Goal: Information Seeking & Learning: Learn about a topic

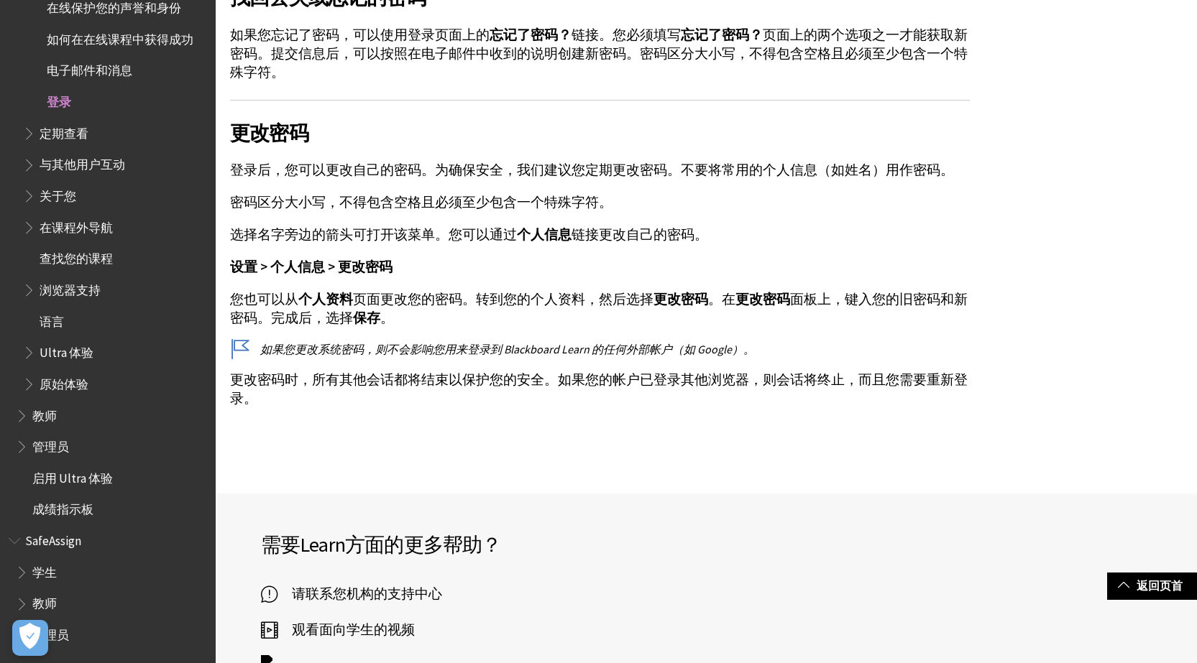
scroll to position [3306, 0]
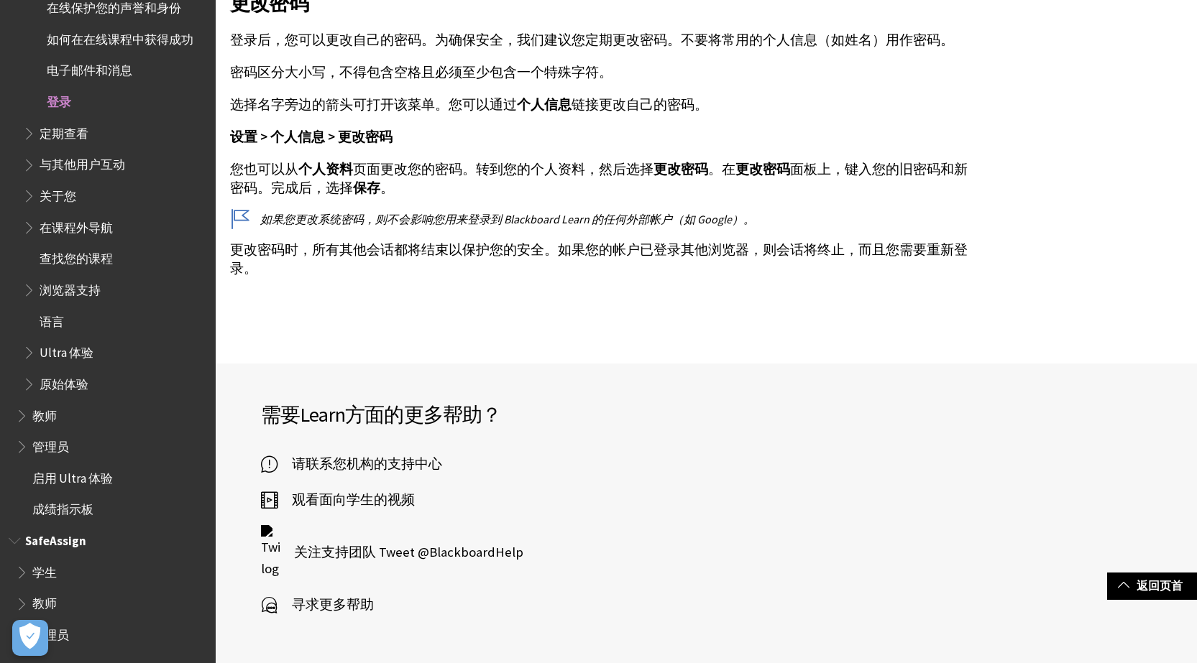
click at [51, 597] on span "教师" at bounding box center [44, 601] width 24 height 19
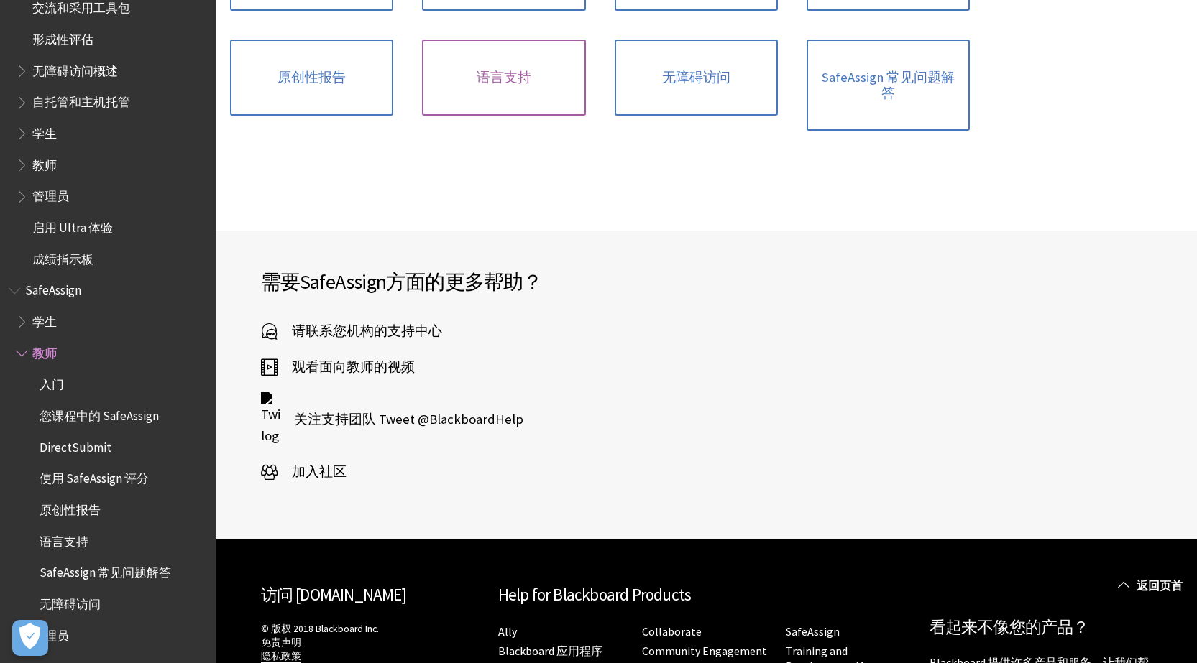
scroll to position [497, 0]
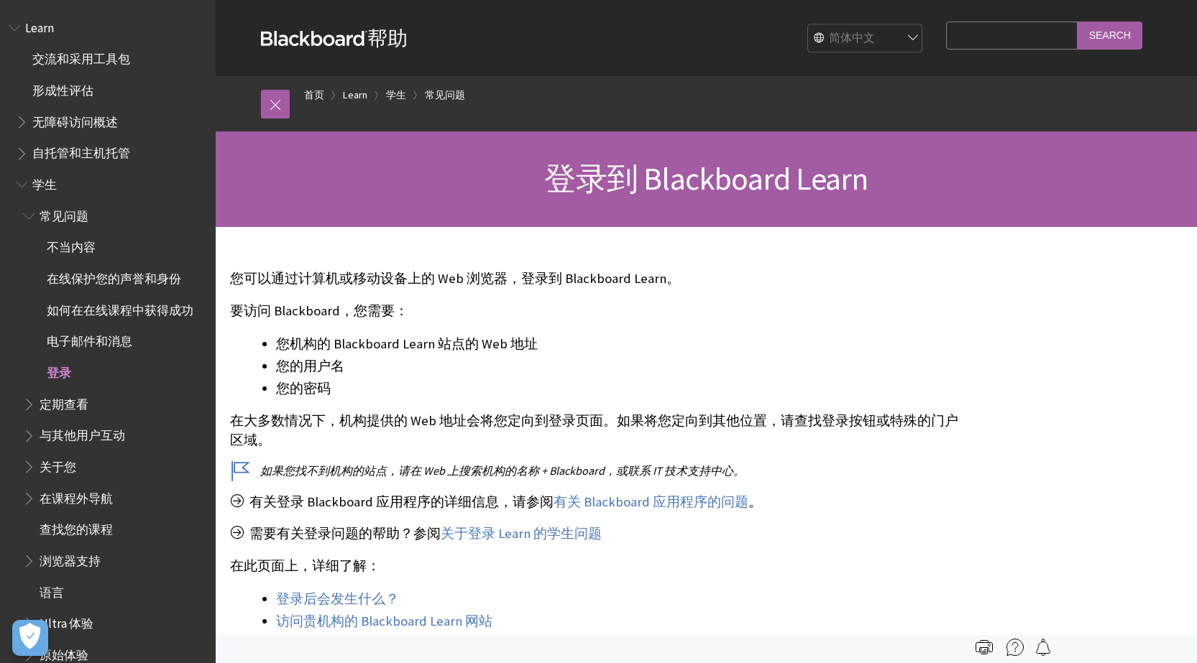
scroll to position [271, 0]
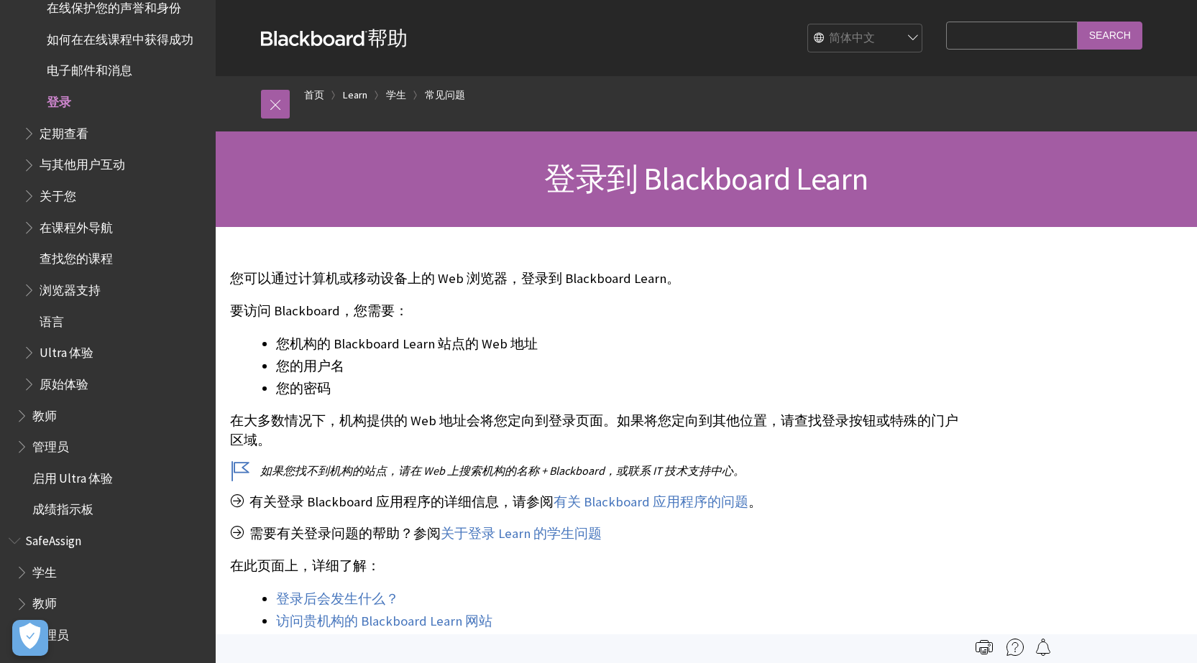
click at [929, 44] on div "English عربية Català Cymraeg Deutsch Español Suomi Français עברית Italiano 日本語 …" at bounding box center [668, 38] width 522 height 39
click at [904, 34] on select "English عربية Català Cymraeg Deutsch Español Suomi Français עברית Italiano 日本語 …" at bounding box center [865, 38] width 115 height 29
select select "/Learn/Student/Ultra/Getting_Started/Log_in_to_Learn"
click at [811, 24] on select "English عربية Català Cymraeg Deutsch Español Suomi Français עברית Italiano 日本語 …" at bounding box center [865, 38] width 115 height 29
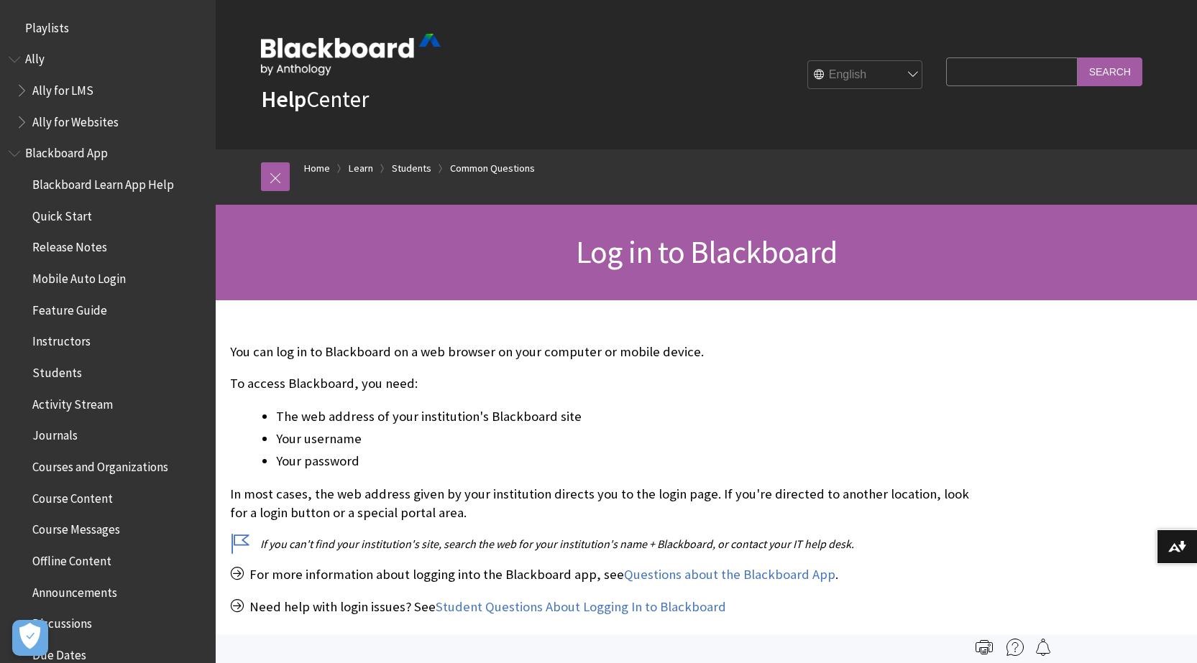
scroll to position [1572, 0]
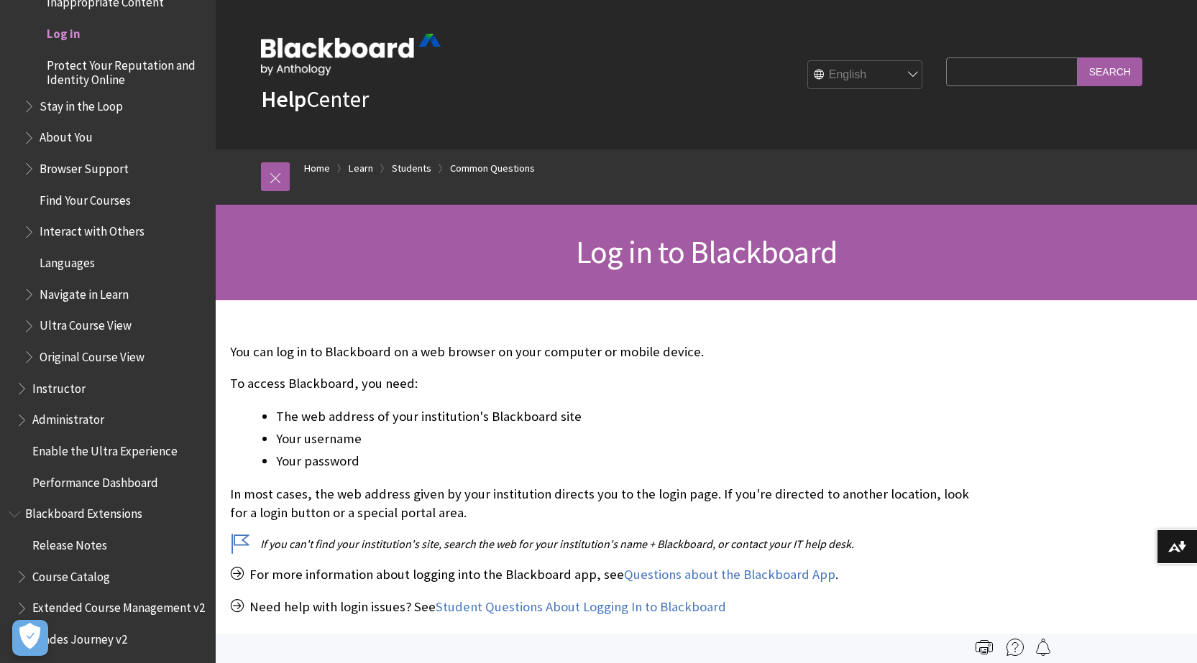
click at [522, 348] on p "You can log in to Blackboard on a web browser on your computer or mobile device." at bounding box center [600, 352] width 740 height 19
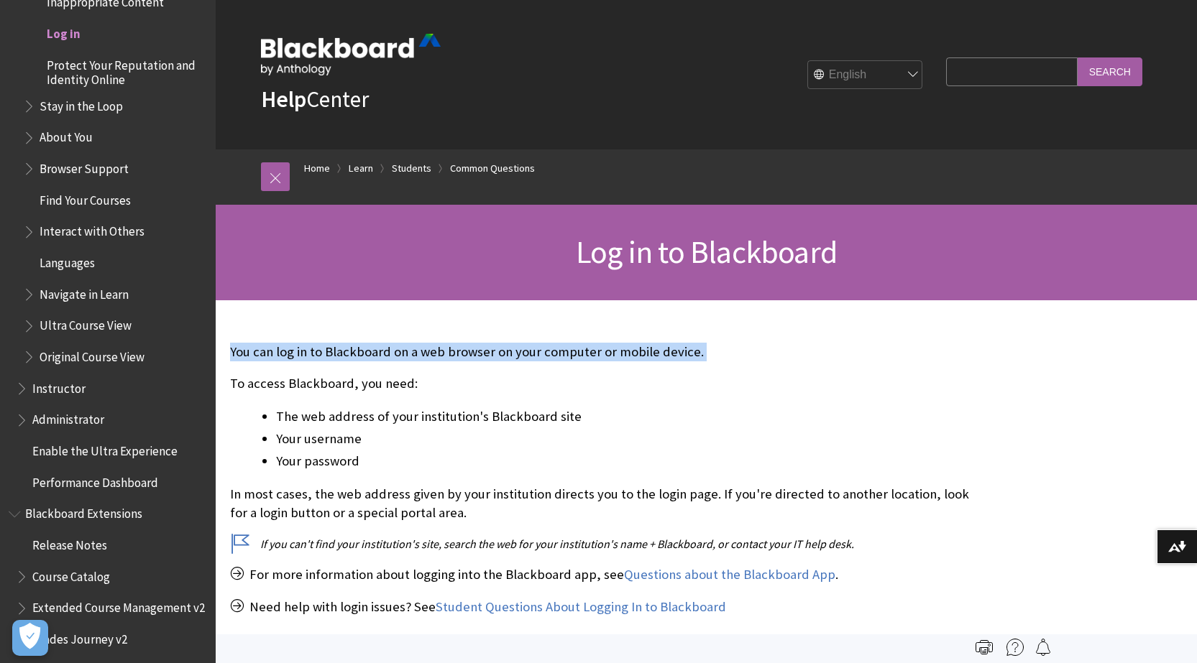
click at [522, 348] on p "You can log in to Blackboard on a web browser on your computer or mobile device." at bounding box center [600, 352] width 740 height 19
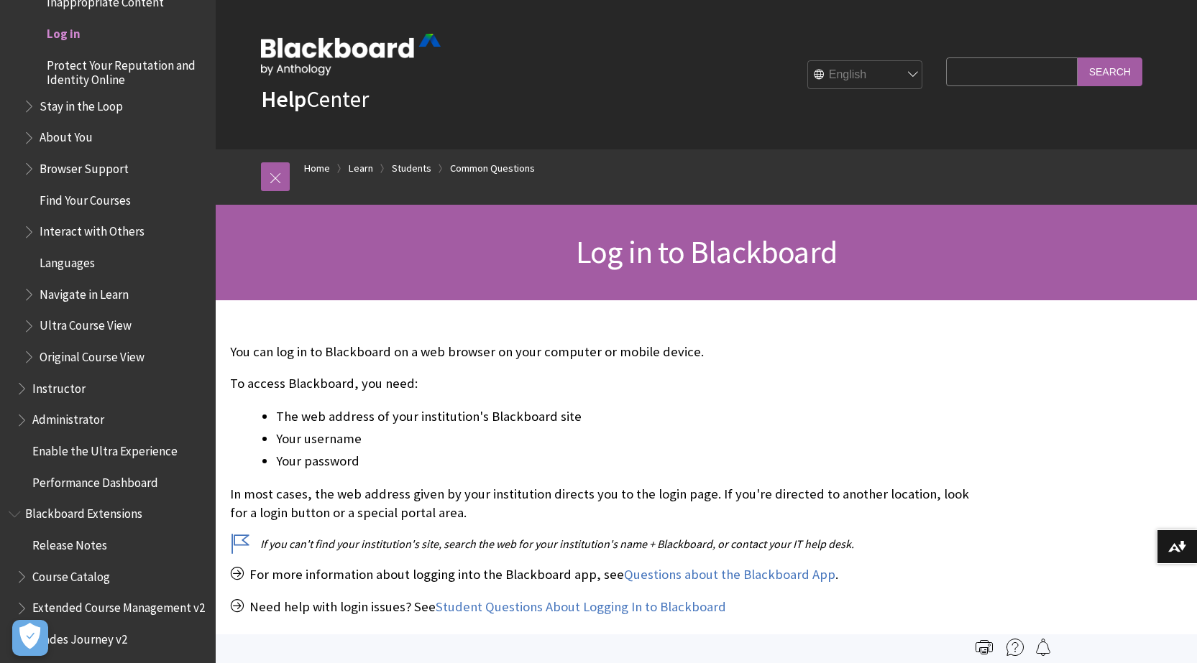
click at [659, 411] on li "The web address of your institution's Blackboard site" at bounding box center [623, 417] width 694 height 20
click at [327, 383] on p "To access Blackboard, you need:" at bounding box center [600, 383] width 740 height 19
click at [341, 420] on li "The web address of your institution's Blackboard site" at bounding box center [623, 417] width 694 height 20
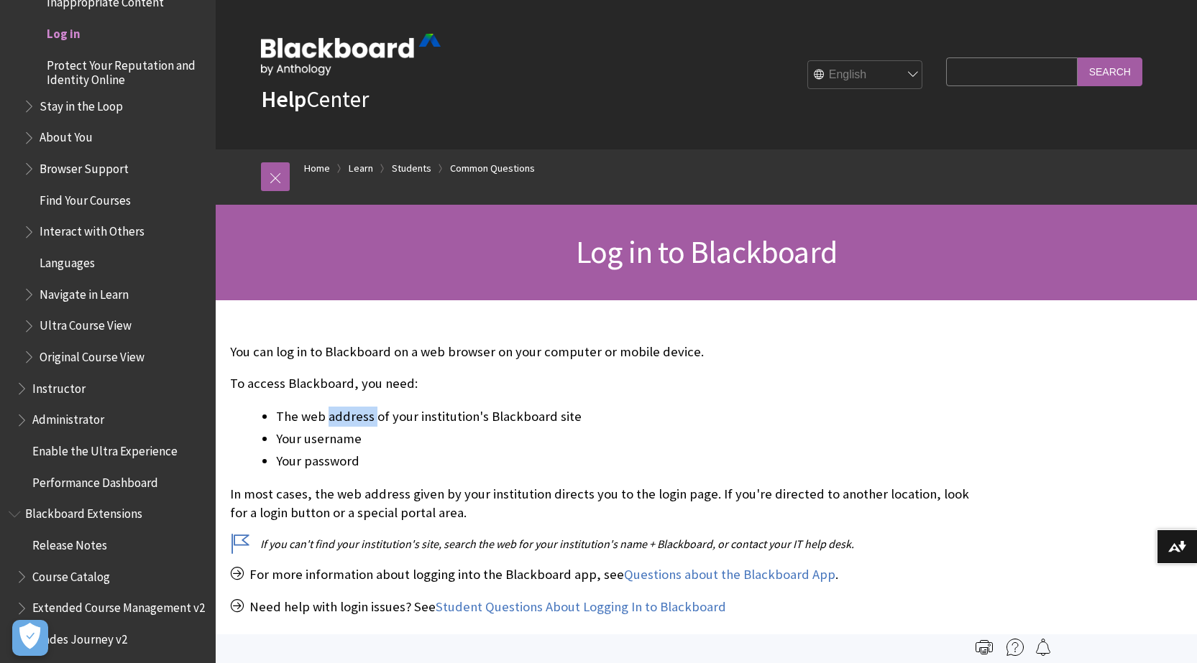
click at [341, 420] on li "The web address of your institution's Blackboard site" at bounding box center [623, 417] width 694 height 20
click at [553, 453] on li "Your password" at bounding box center [623, 461] width 694 height 20
click at [522, 420] on li "The web address of your institution's Blackboard site" at bounding box center [623, 417] width 694 height 20
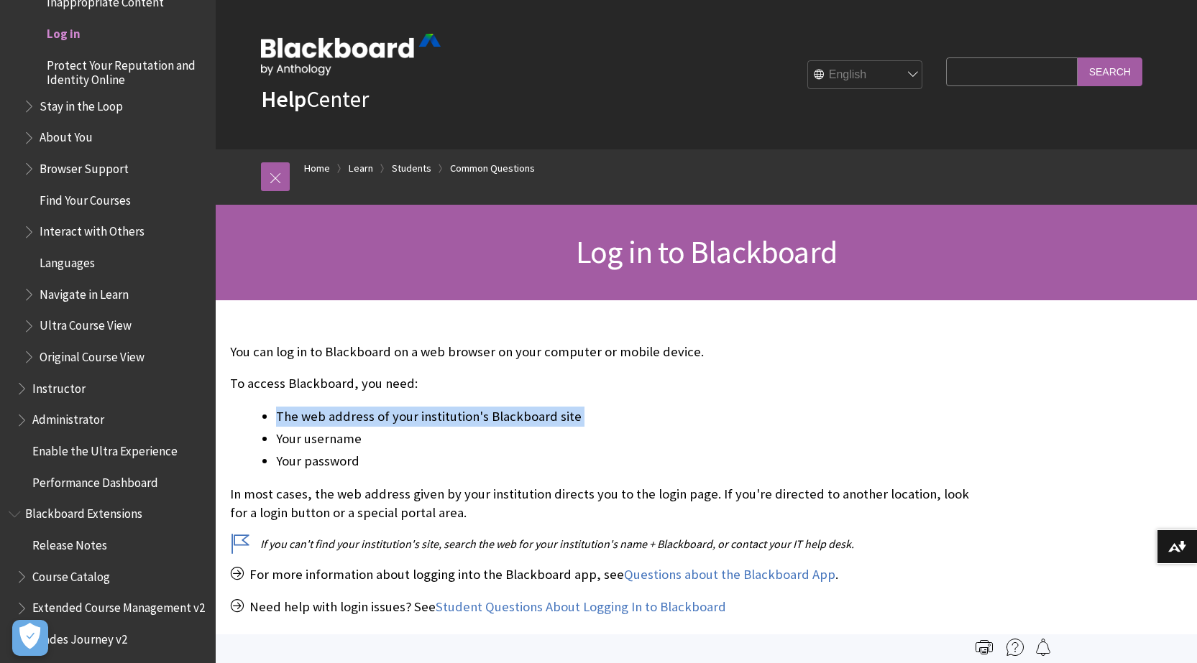
click at [522, 420] on li "The web address of your institution's Blackboard site" at bounding box center [623, 417] width 694 height 20
click at [512, 442] on li "Your username" at bounding box center [623, 439] width 694 height 20
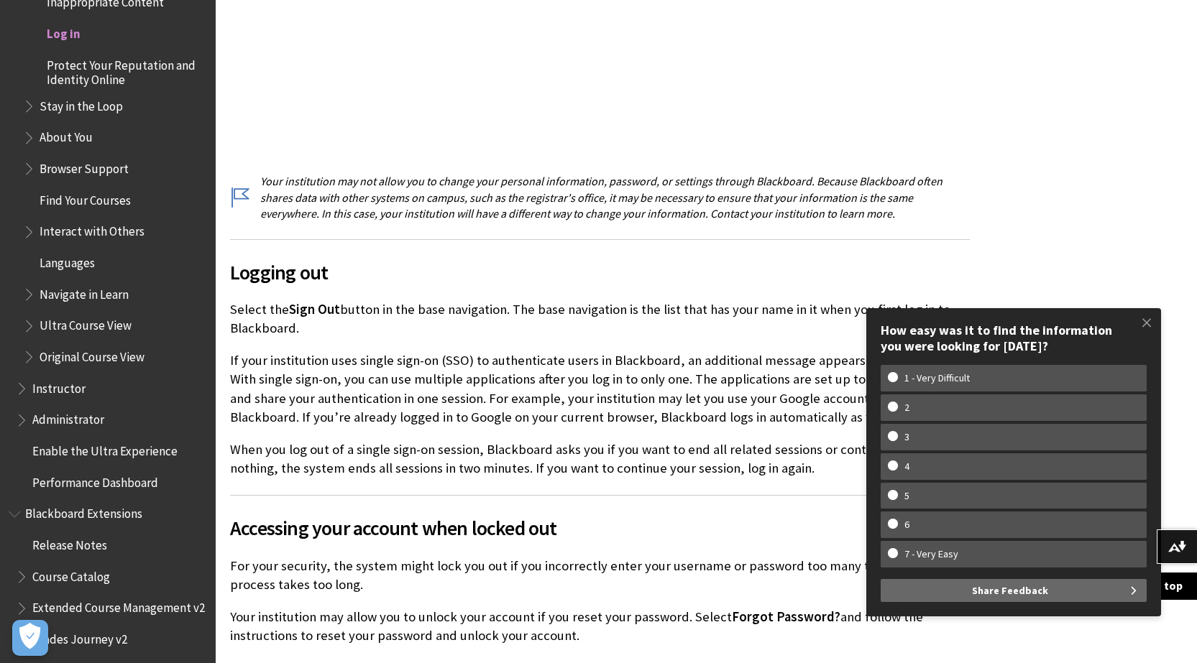
scroll to position [1294, 0]
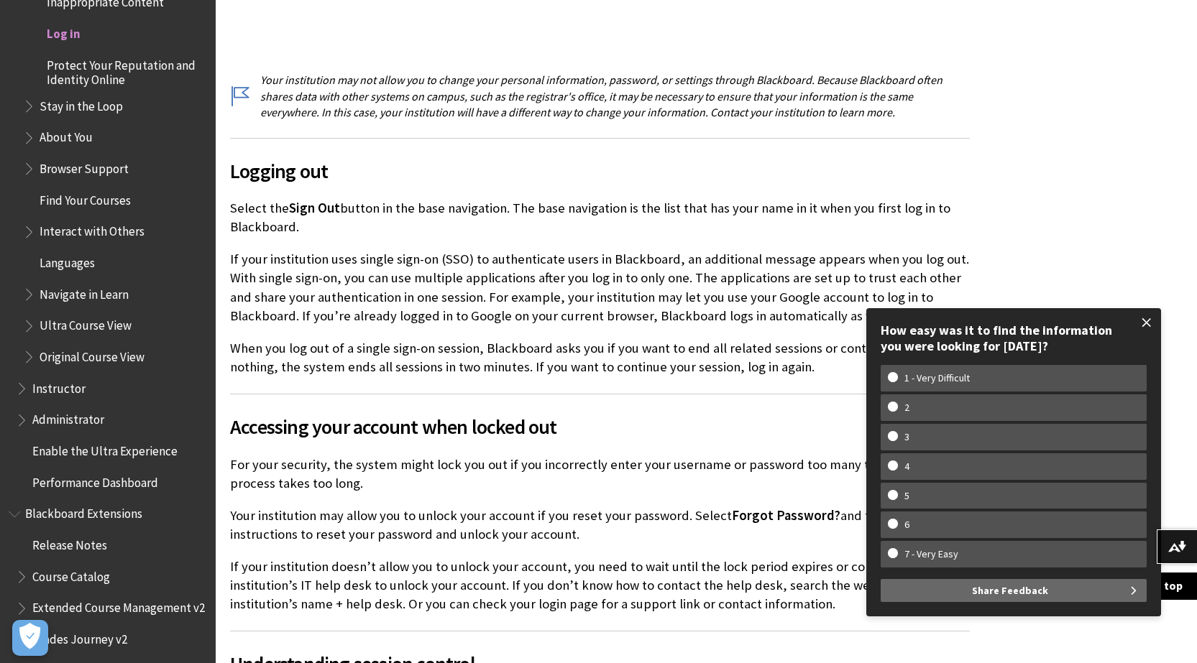
click at [1146, 318] on span at bounding box center [1146, 323] width 30 height 30
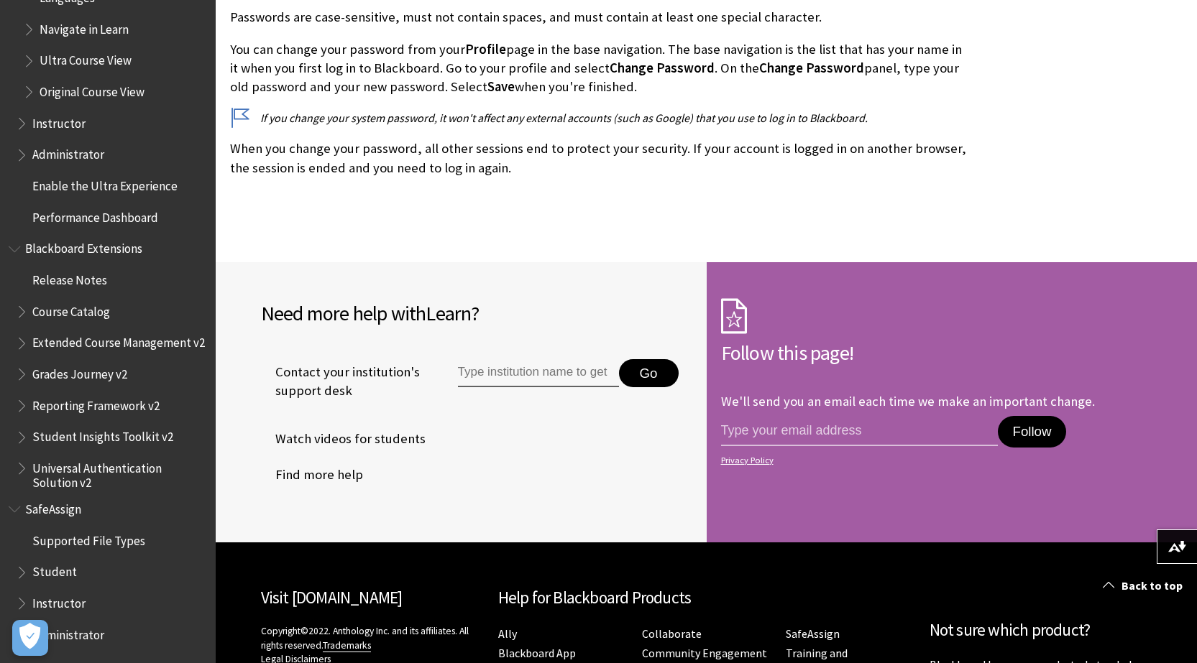
scroll to position [3476, 0]
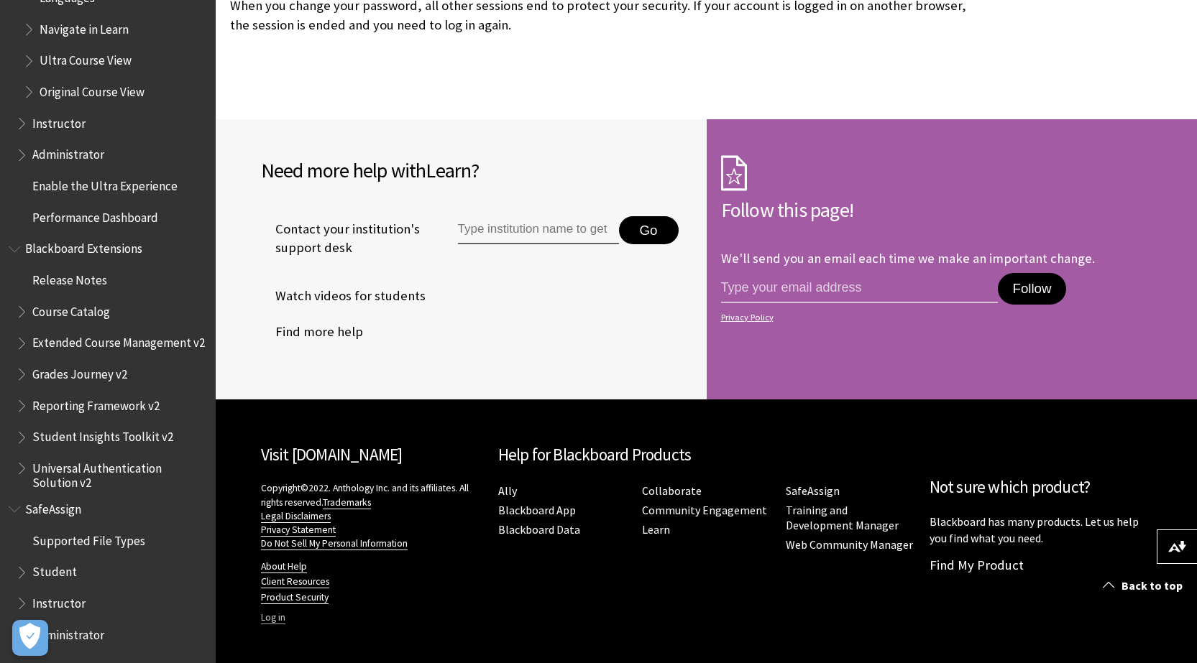
click at [275, 616] on link "Log in" at bounding box center [273, 618] width 24 height 13
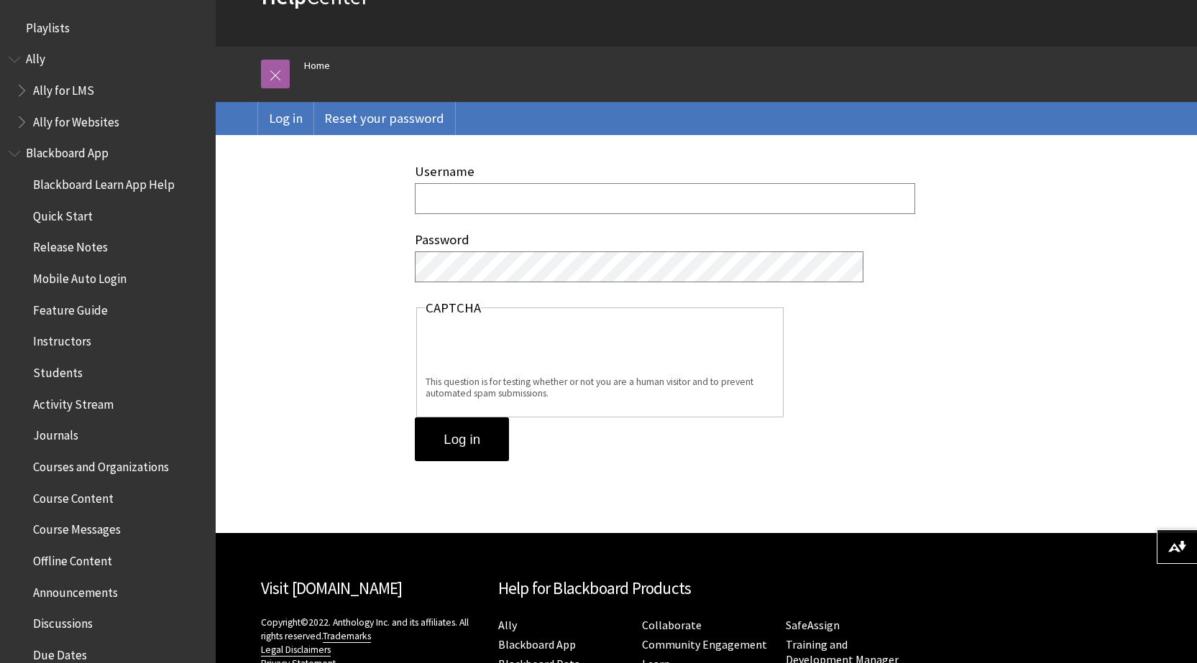
scroll to position [236, 0]
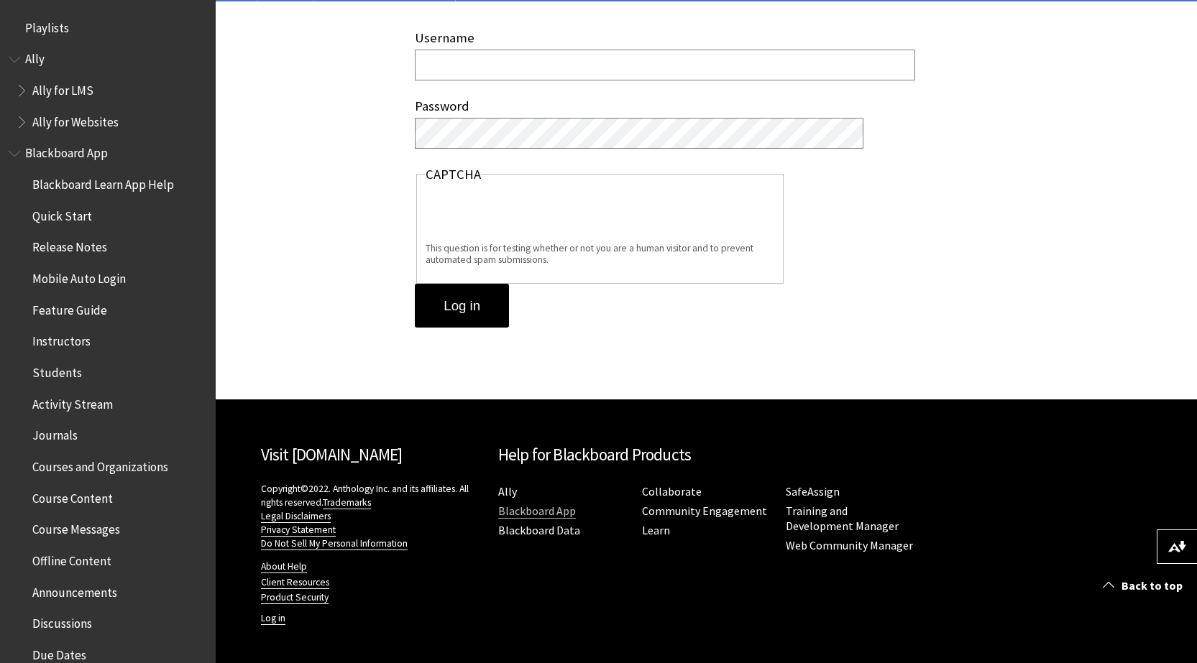
click at [551, 510] on link "Blackboard App" at bounding box center [537, 511] width 78 height 15
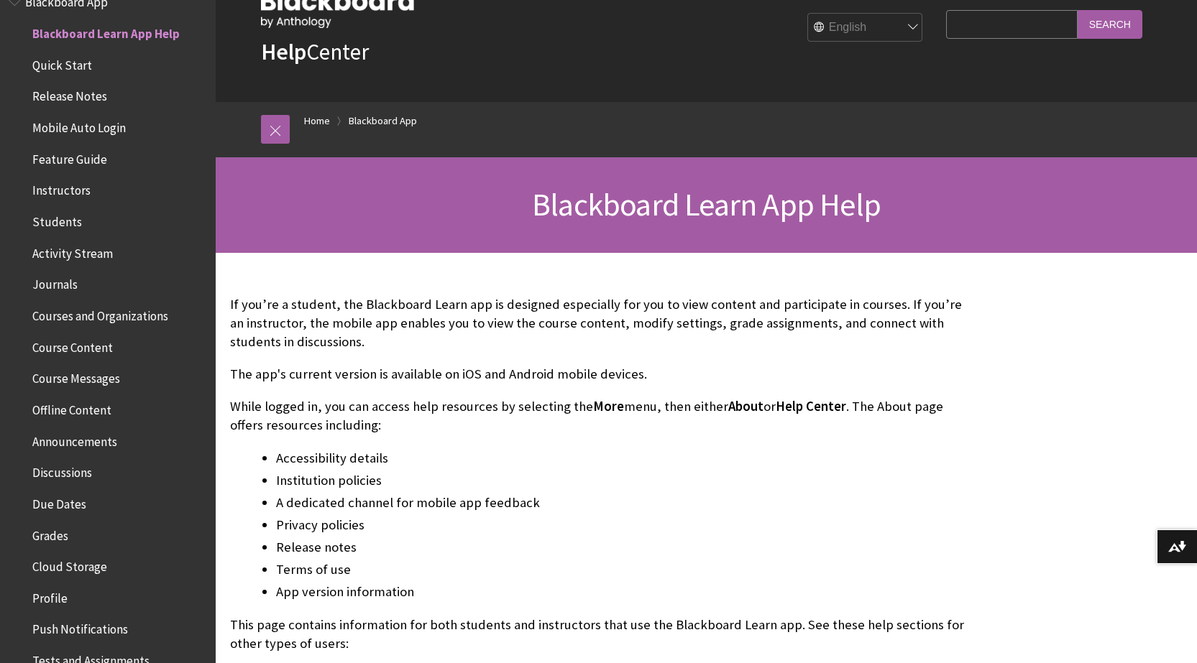
scroll to position [144, 0]
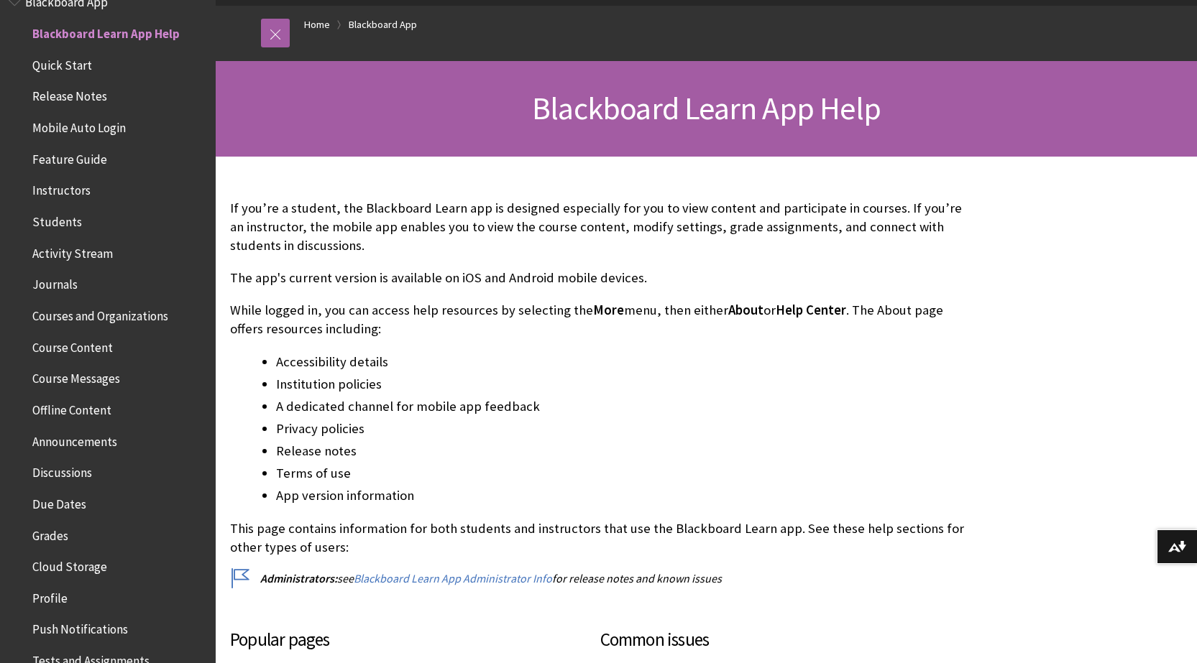
click at [597, 278] on p "The app's current version is available on iOS and Android mobile devices." at bounding box center [600, 278] width 740 height 19
click at [586, 325] on p "While logged in, you can access help resources by selecting the More menu, then…" at bounding box center [600, 319] width 740 height 37
click at [454, 322] on p "While logged in, you can access help resources by selecting the More menu, then…" at bounding box center [600, 319] width 740 height 37
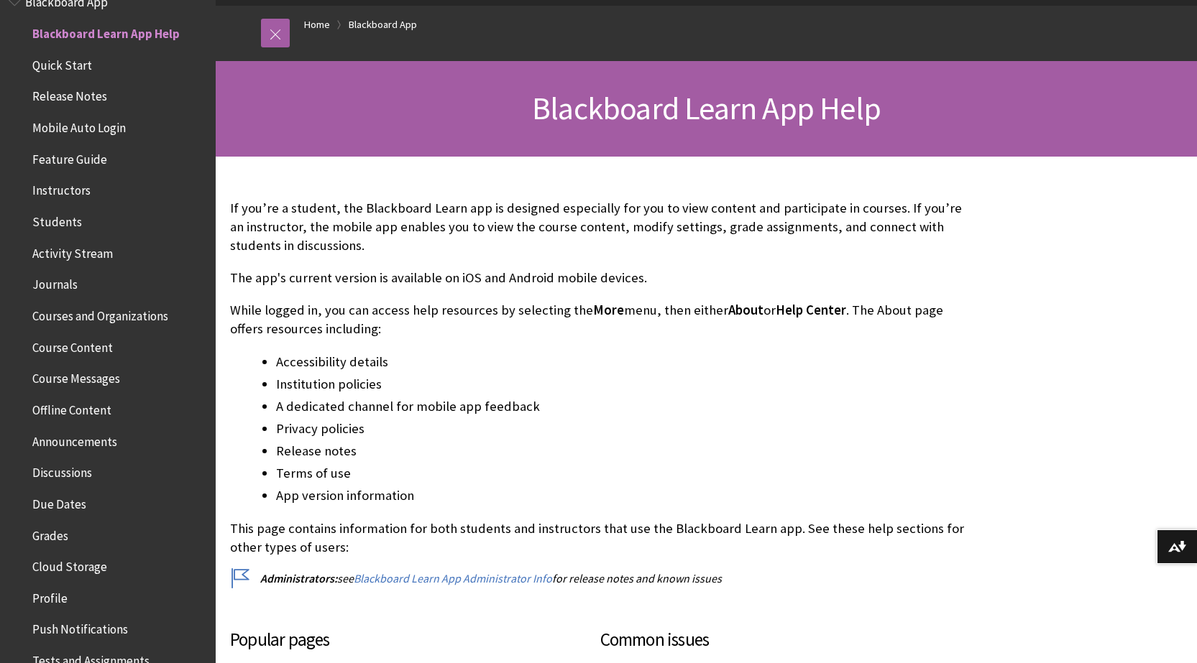
click at [482, 308] on p "While logged in, you can access help resources by selecting the More menu, then…" at bounding box center [600, 319] width 740 height 37
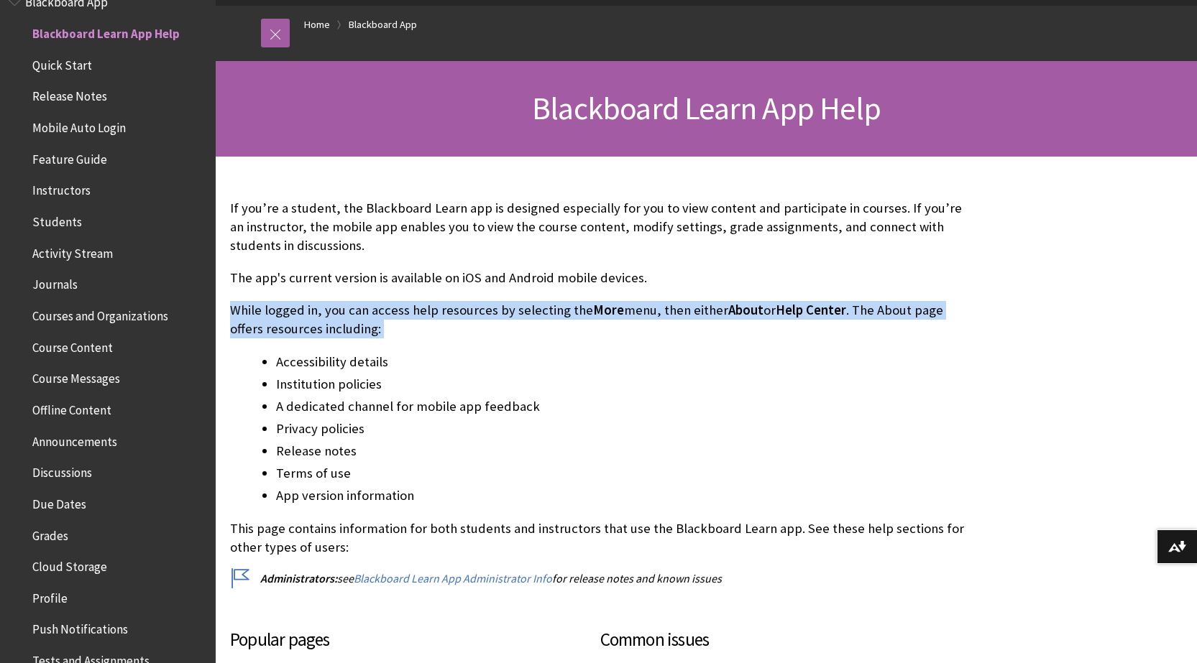
click at [482, 308] on p "While logged in, you can access help resources by selecting the More menu, then…" at bounding box center [600, 319] width 740 height 37
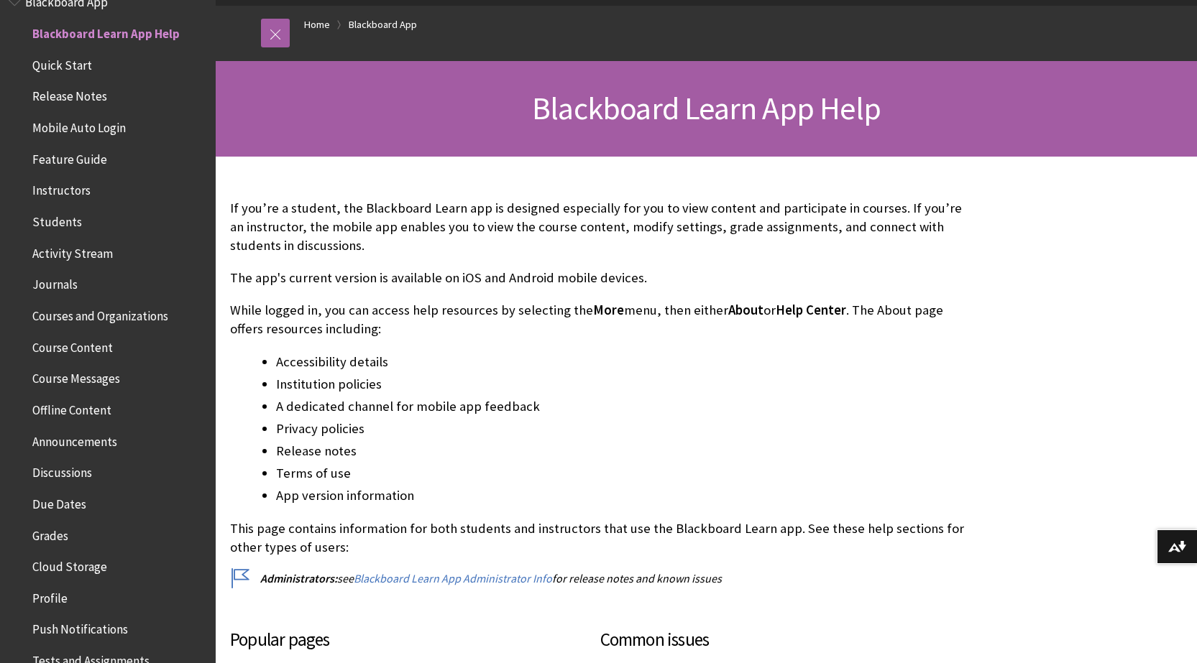
click at [735, 408] on li "A dedicated channel for mobile app feedback" at bounding box center [623, 407] width 694 height 20
click at [899, 303] on p "While logged in, you can access help resources by selecting the More menu, then…" at bounding box center [600, 319] width 740 height 37
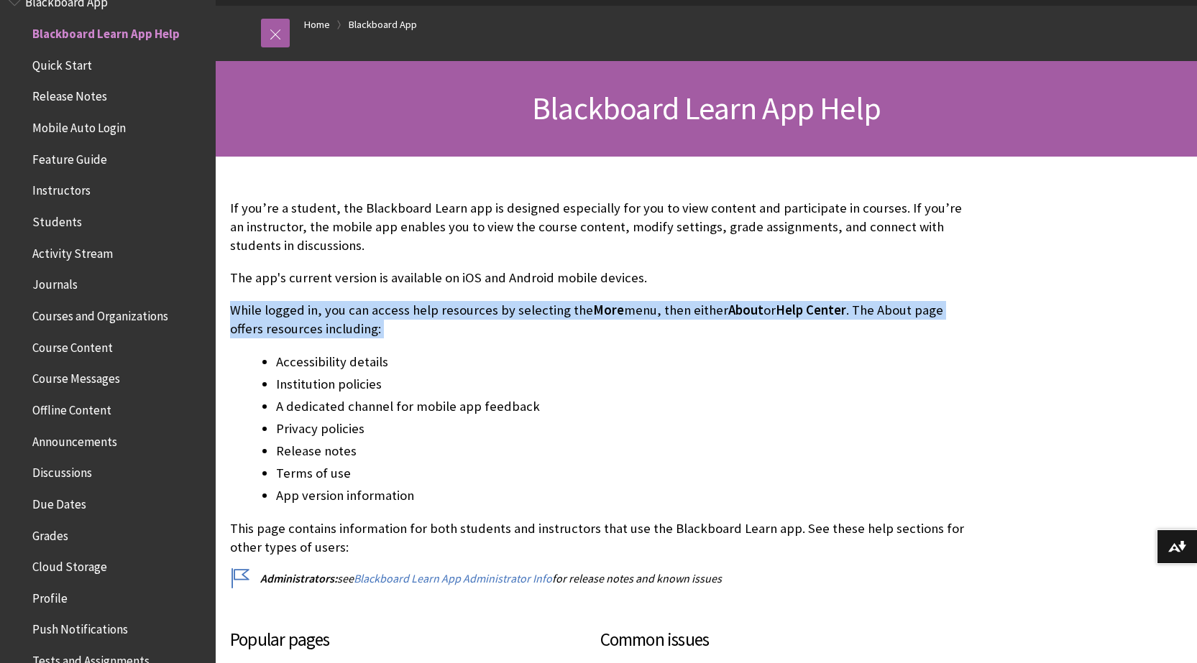
click at [899, 303] on p "While logged in, you can access help resources by selecting the More menu, then…" at bounding box center [600, 319] width 740 height 37
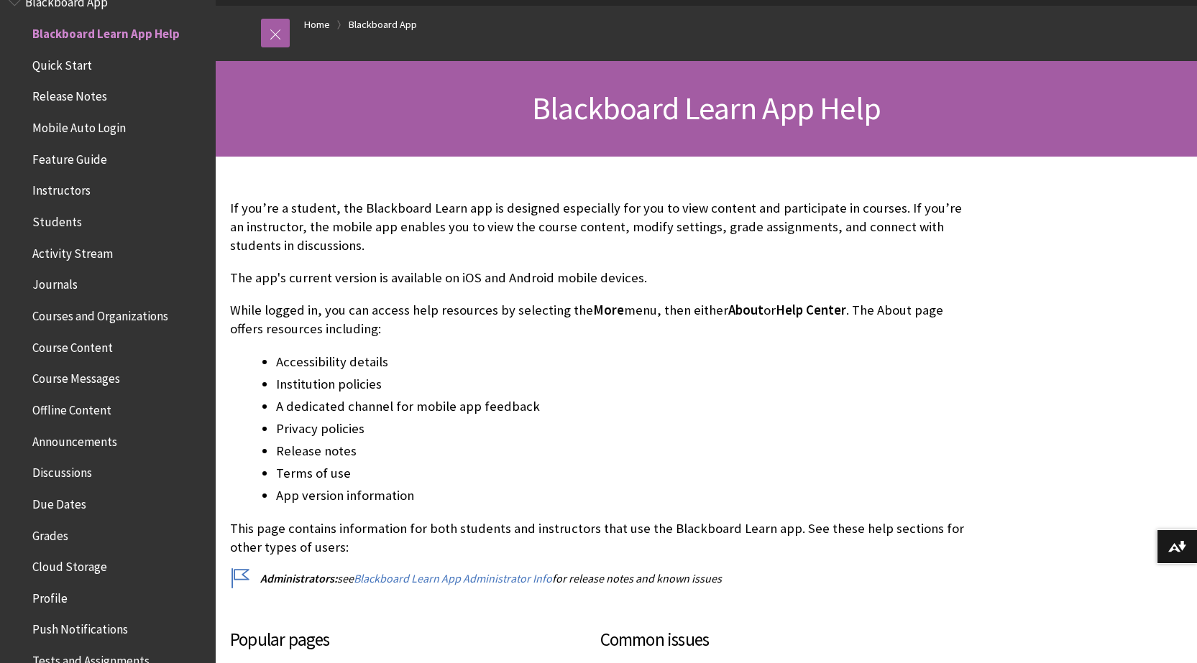
click at [885, 367] on li "Accessibility details" at bounding box center [623, 362] width 694 height 20
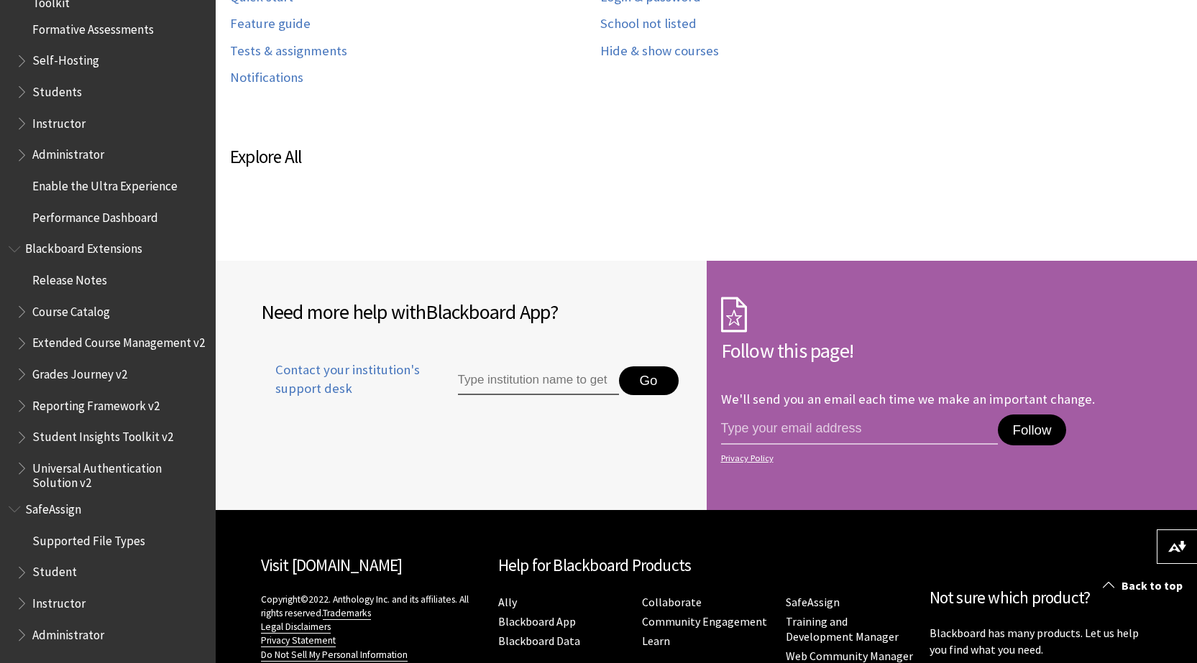
scroll to position [969, 0]
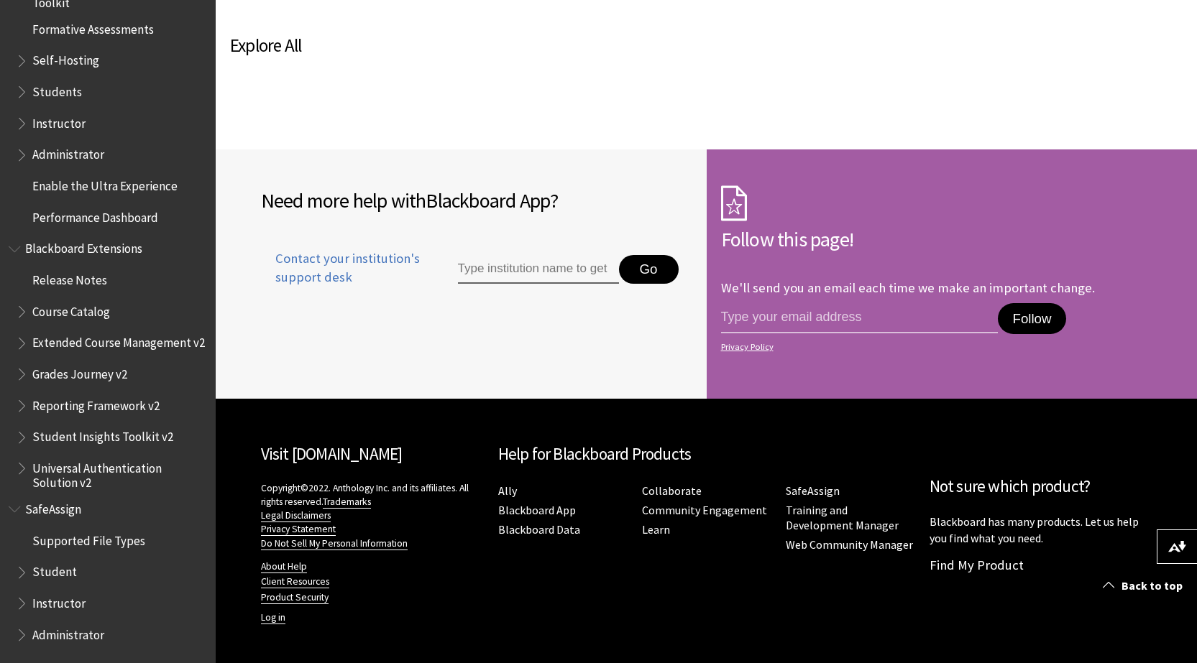
click at [78, 628] on span "Administrator" at bounding box center [68, 632] width 72 height 19
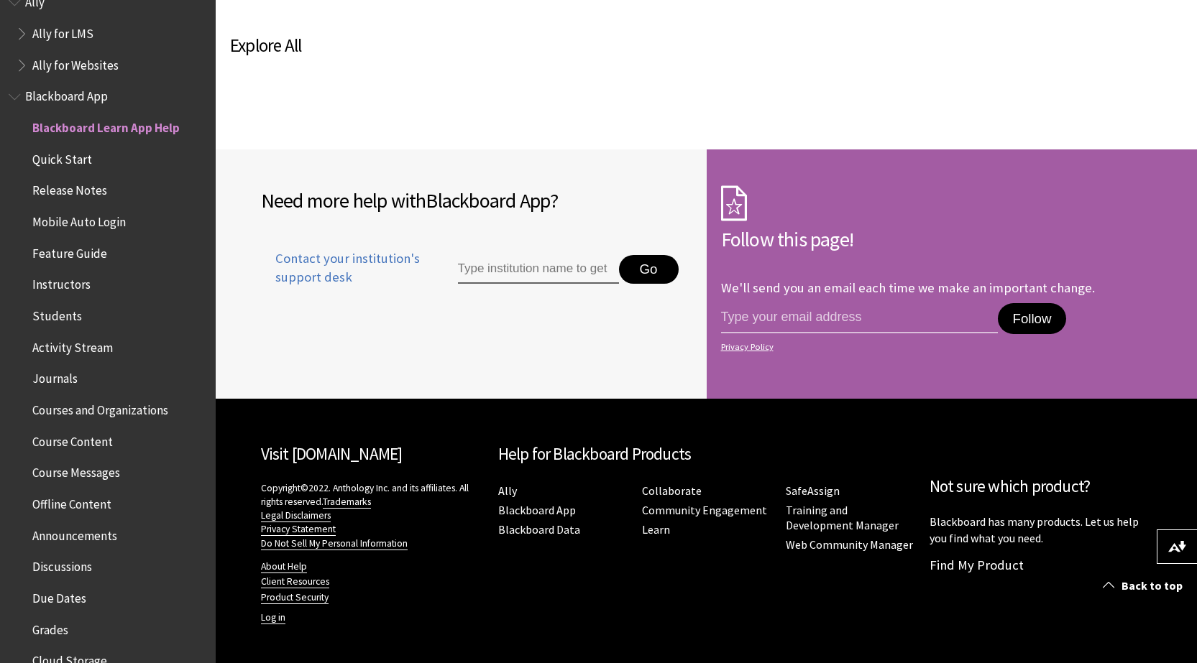
scroll to position [0, 0]
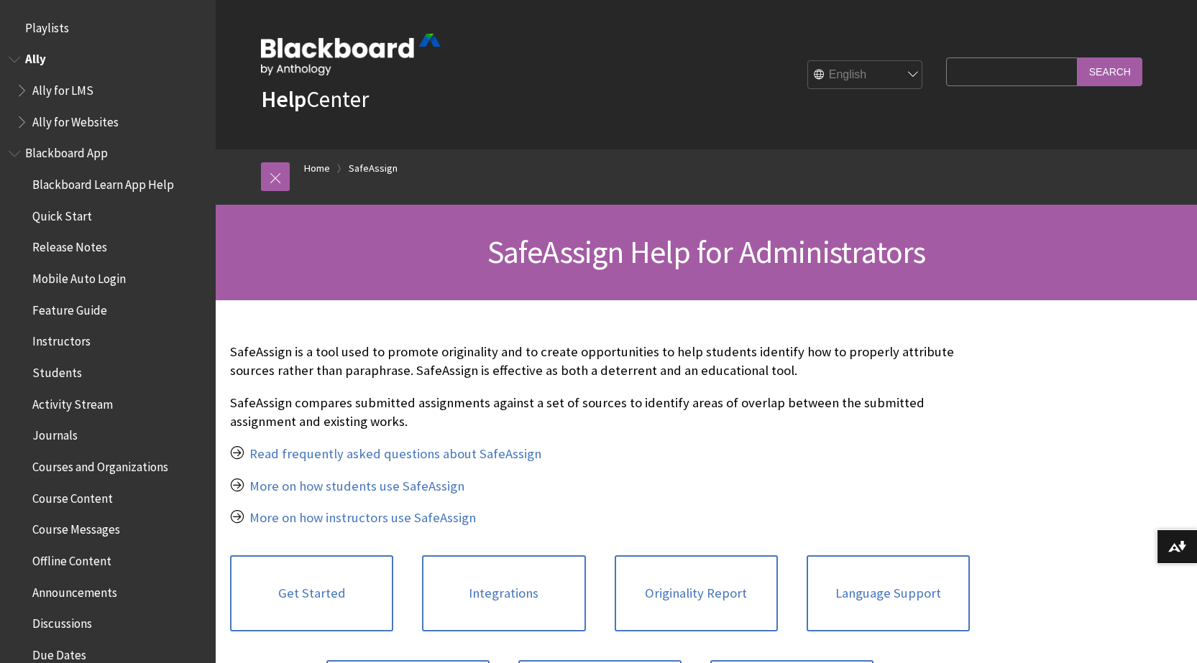
click at [32, 56] on span "Ally" at bounding box center [35, 56] width 21 height 19
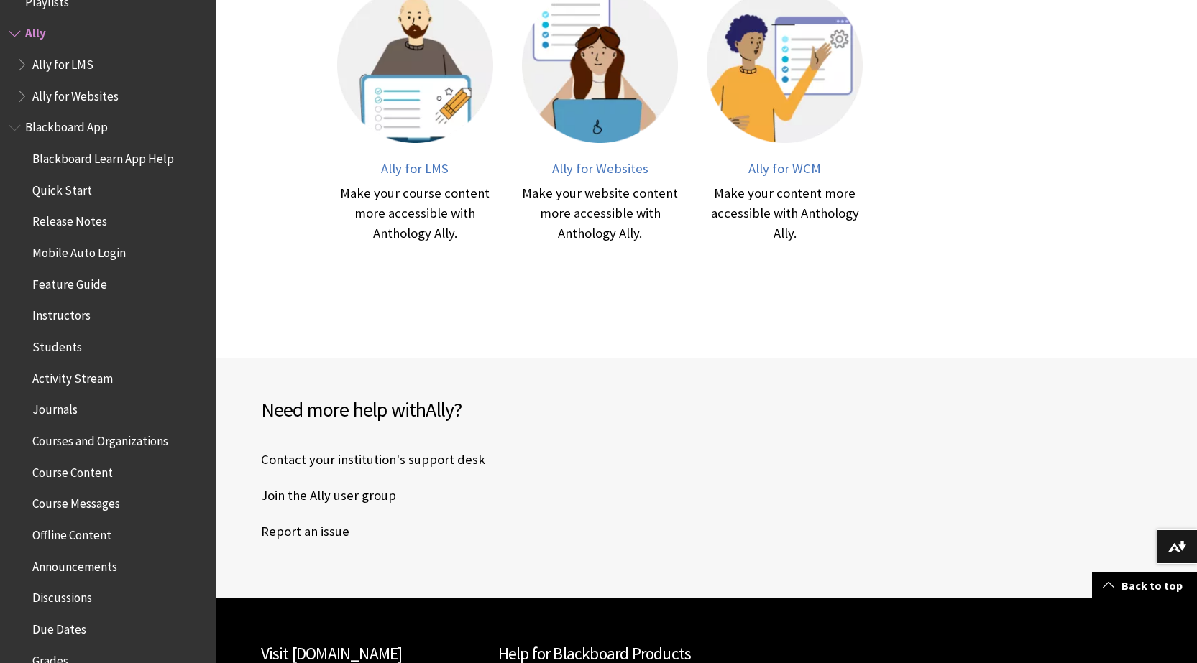
scroll to position [632, 0]
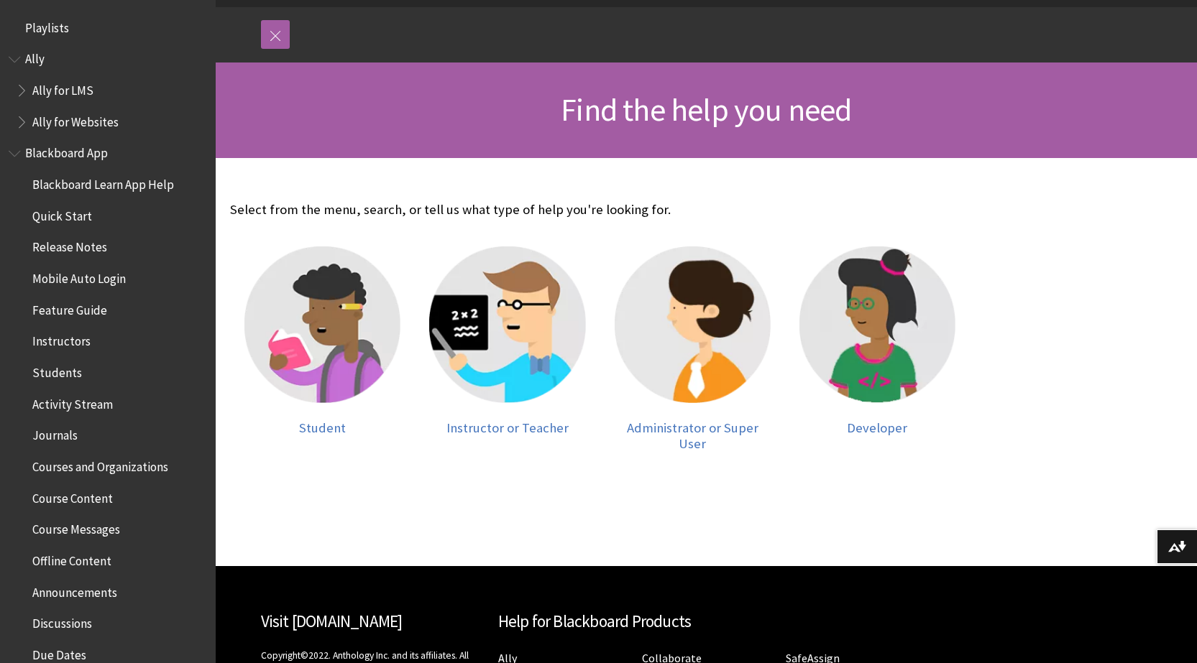
scroll to position [144, 0]
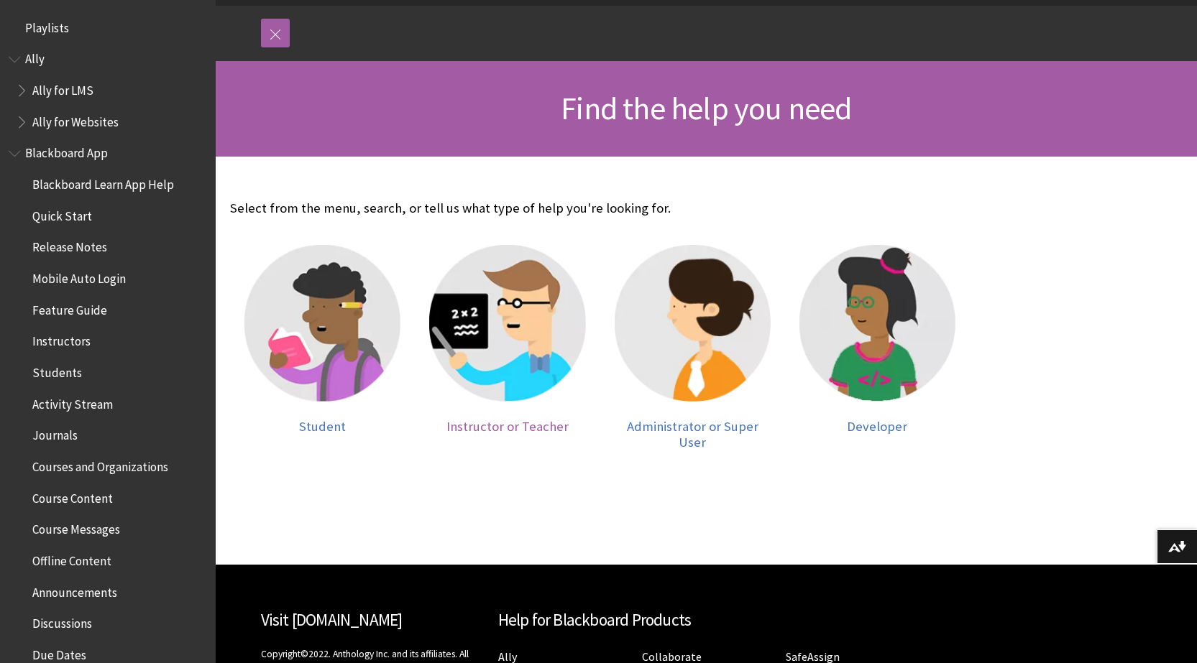
click at [525, 364] on img at bounding box center [507, 323] width 156 height 156
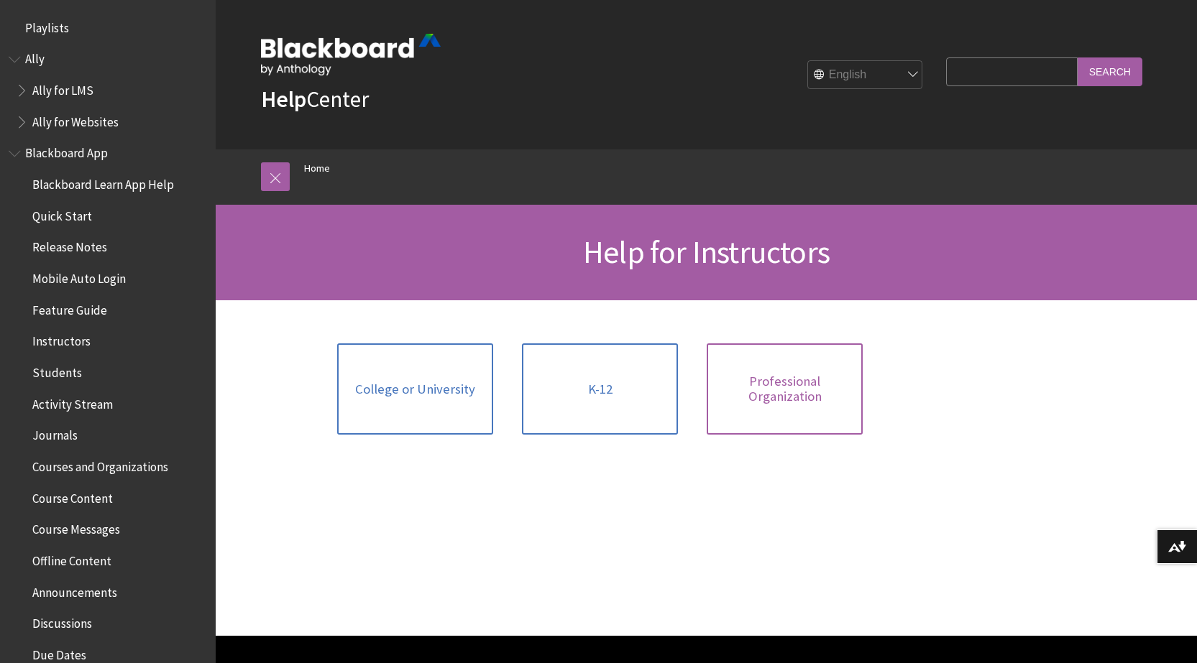
click at [819, 389] on span "Professional Organization" at bounding box center [784, 389] width 139 height 31
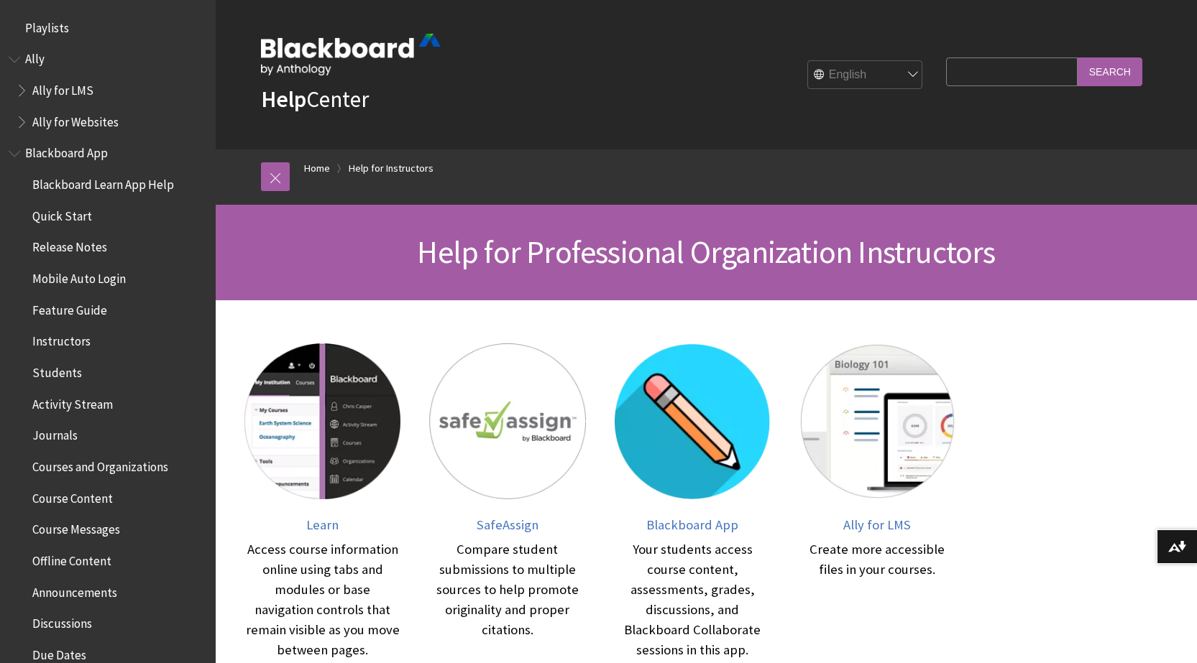
click at [62, 40] on span "Playlists" at bounding box center [108, 28] width 198 height 24
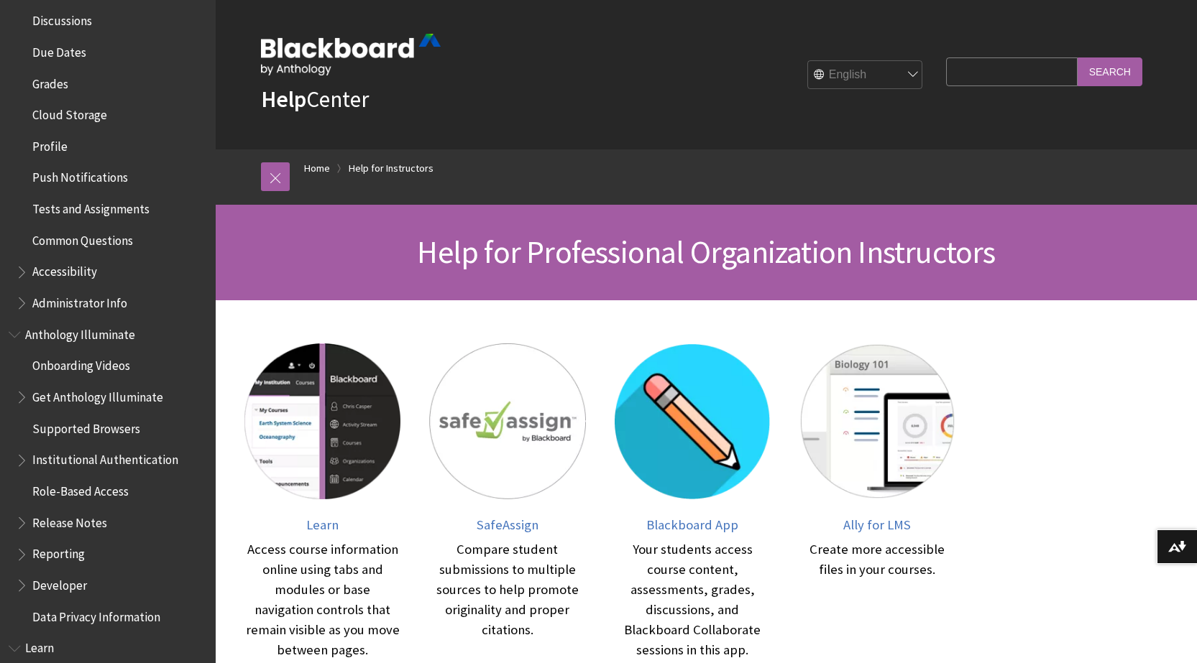
scroll to position [862, 0]
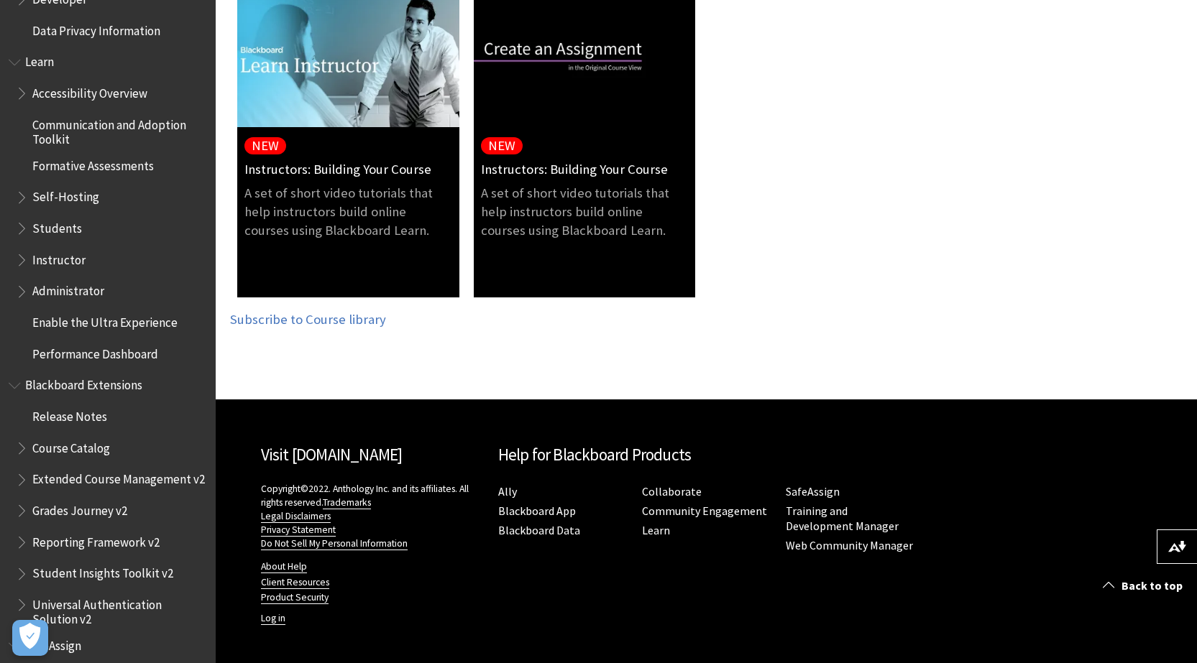
scroll to position [1335, 0]
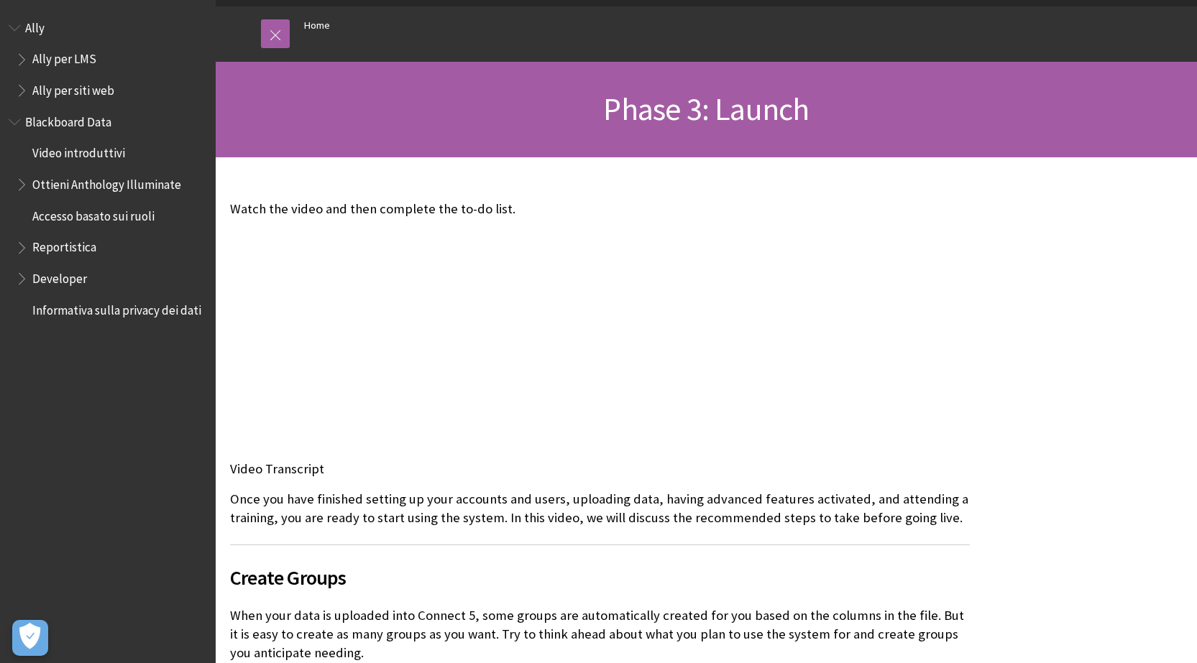
scroll to position [144, 0]
click at [617, 498] on p "Once you have finished setting up your accounts and users, uploading data, havi…" at bounding box center [600, 507] width 740 height 37
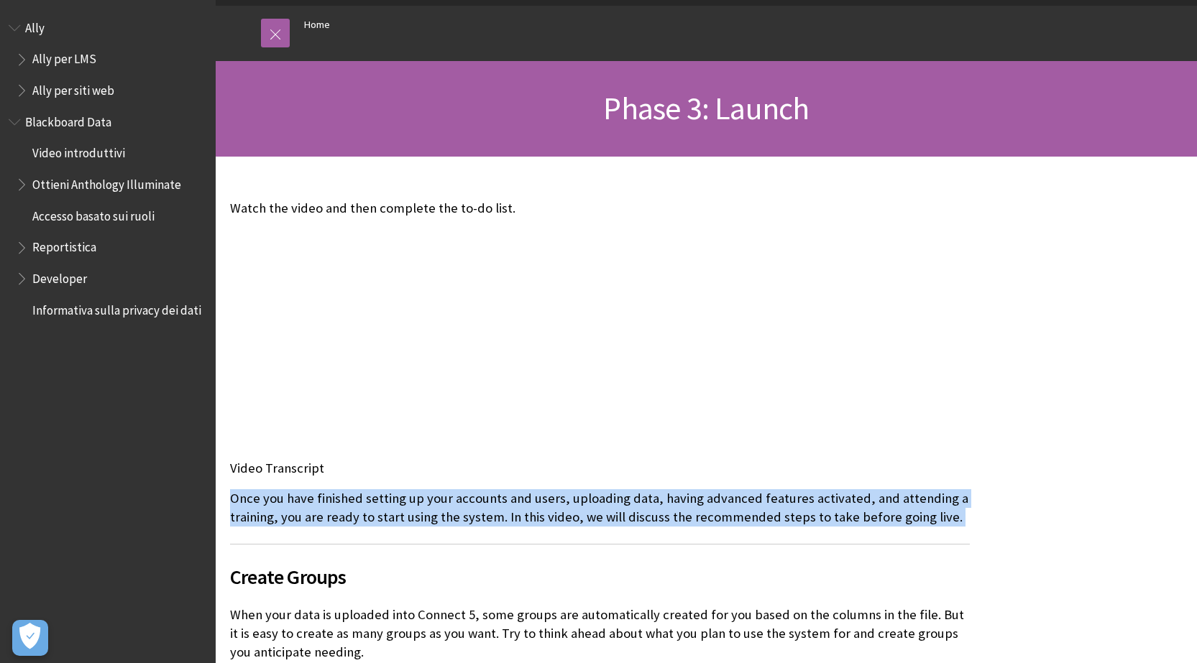
click at [617, 498] on p "Once you have finished setting up your accounts and users, uploading data, havi…" at bounding box center [600, 507] width 740 height 37
click at [700, 517] on p "Once you have finished setting up your accounts and users, uploading data, havi…" at bounding box center [600, 507] width 740 height 37
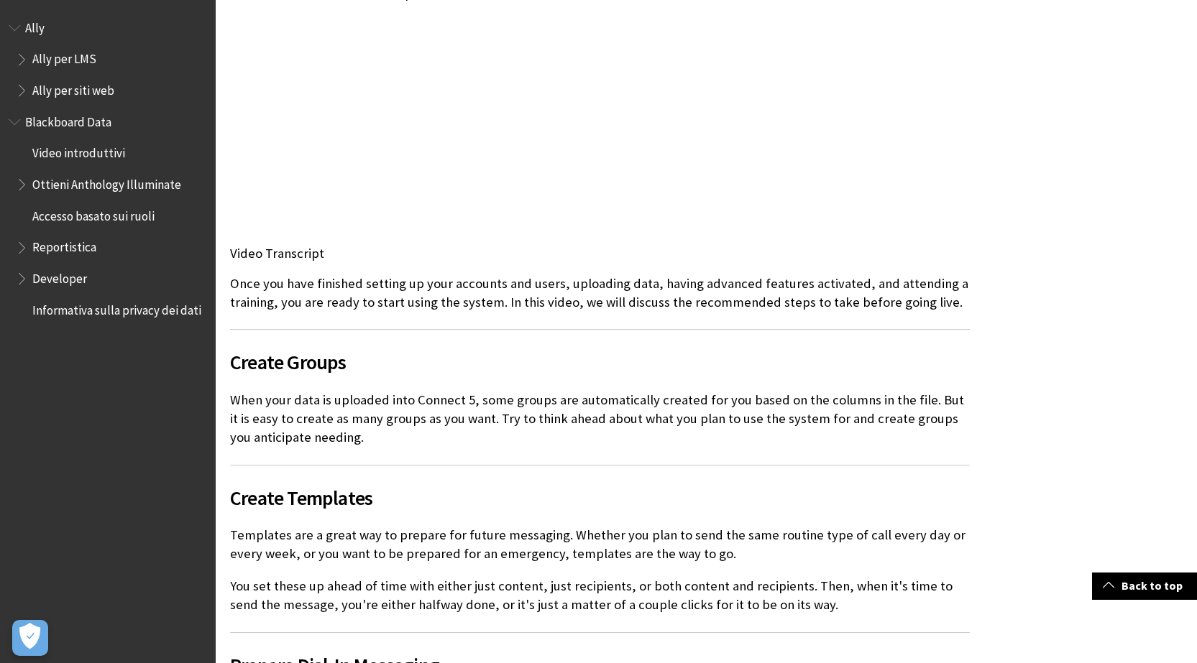
scroll to position [503, 0]
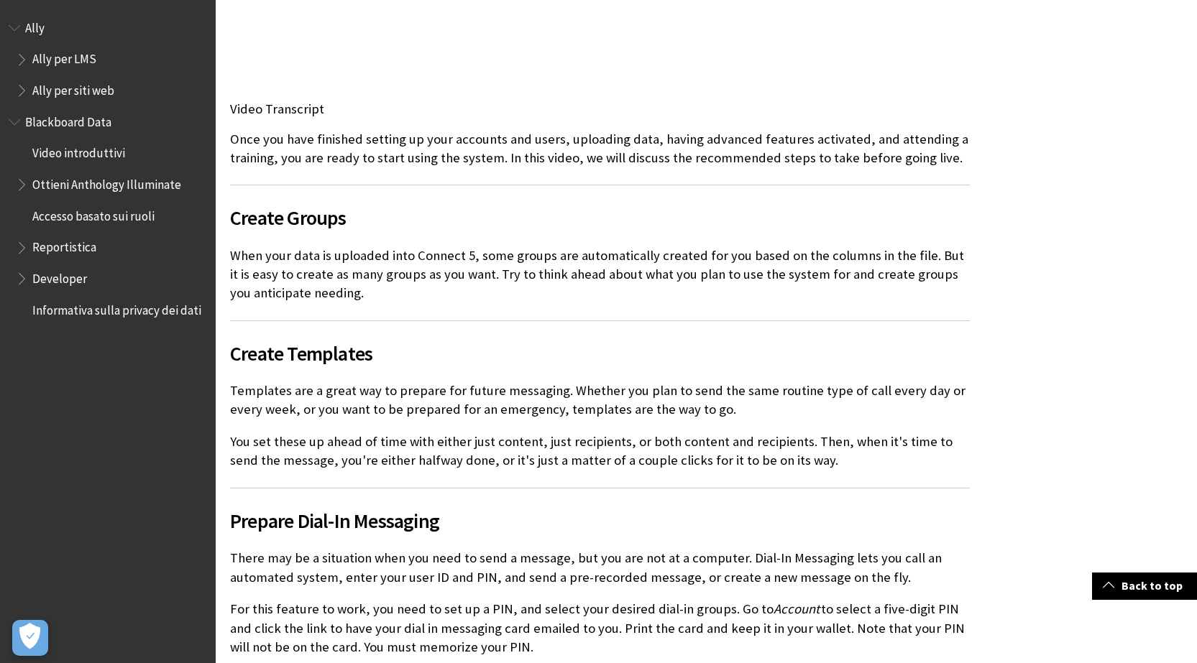
click at [378, 247] on p "When your data is uploaded into Connect 5, some groups are automatically create…" at bounding box center [600, 275] width 740 height 57
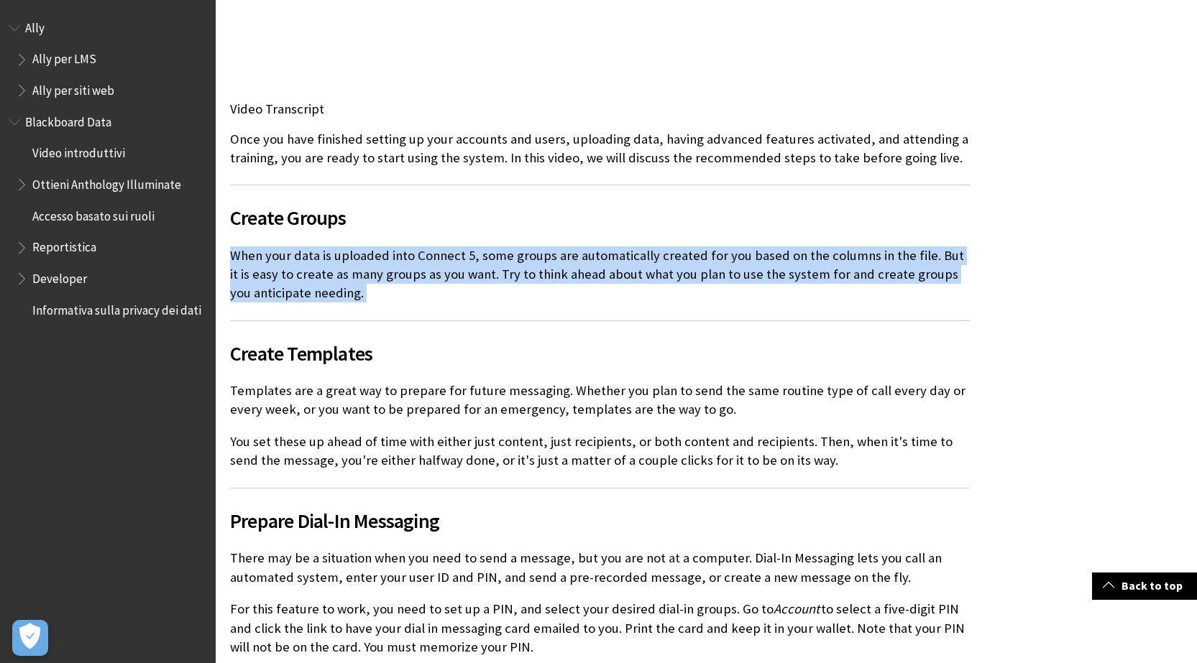
click at [457, 277] on p "When your data is uploaded into Connect 5, some groups are automatically create…" at bounding box center [600, 275] width 740 height 57
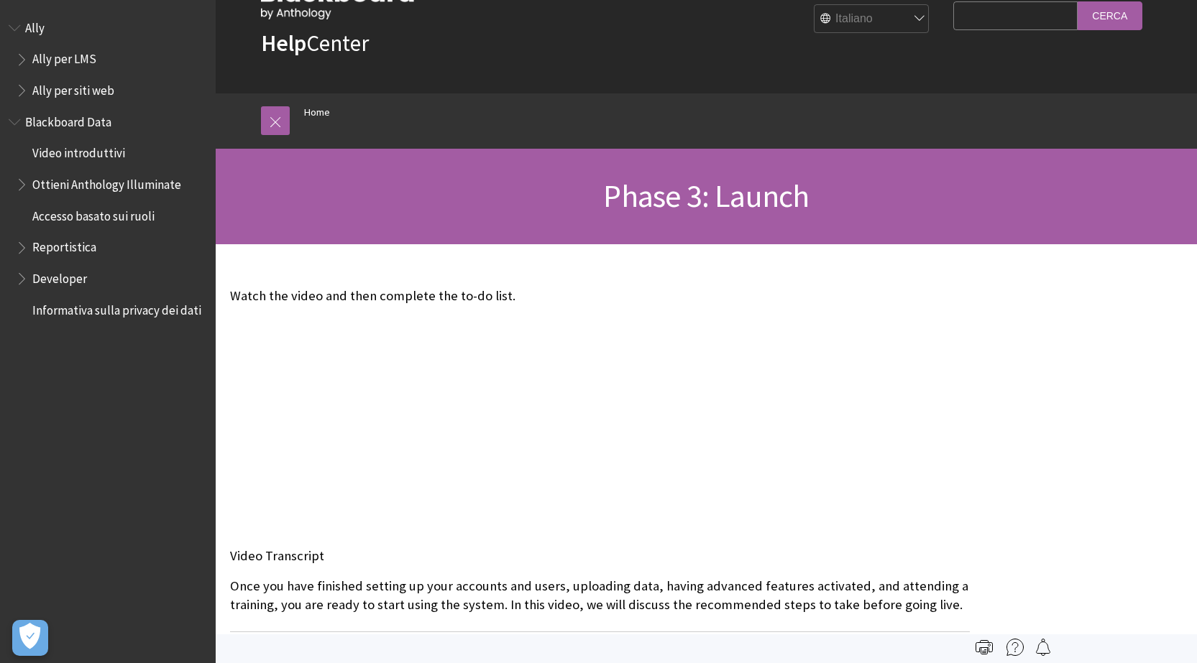
scroll to position [144, 0]
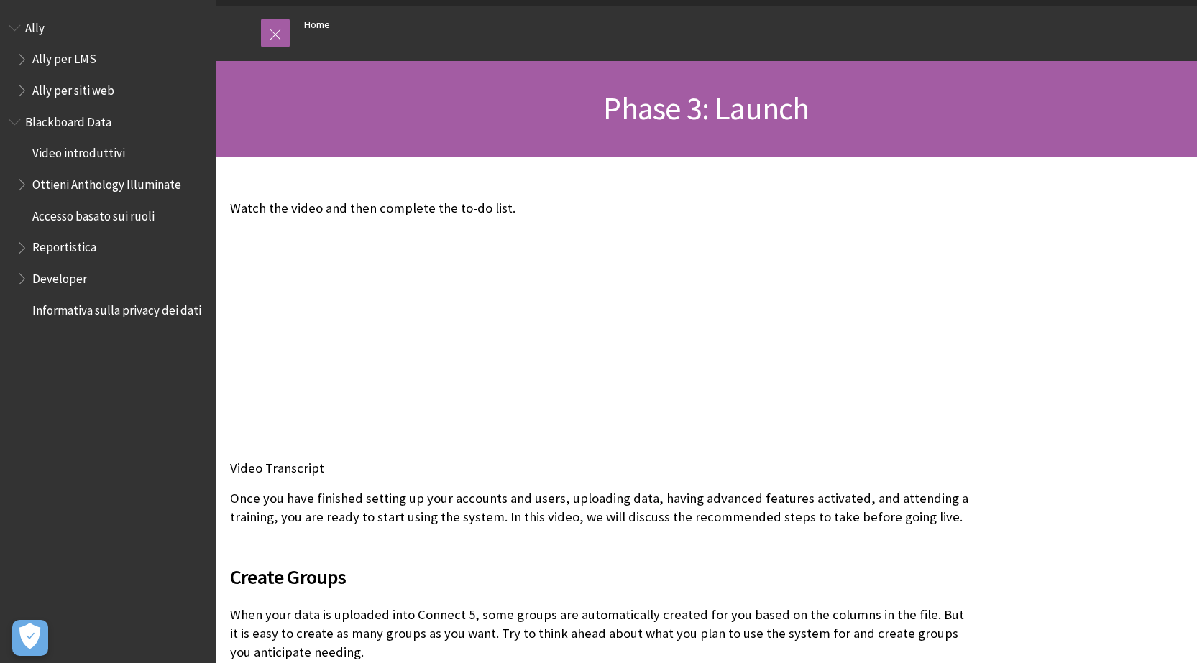
click at [426, 205] on p "Watch the video and then complete the to-do list." at bounding box center [600, 208] width 740 height 19
click at [543, 211] on p "Watch the video and then complete the to-do list." at bounding box center [600, 208] width 740 height 19
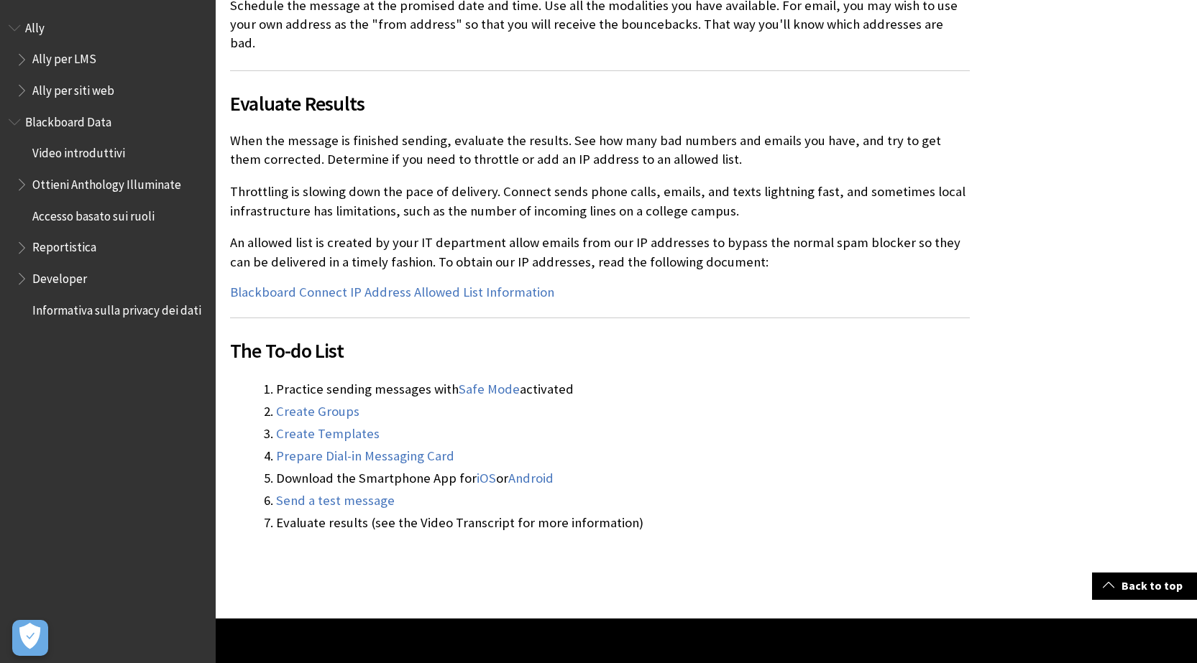
scroll to position [1852, 0]
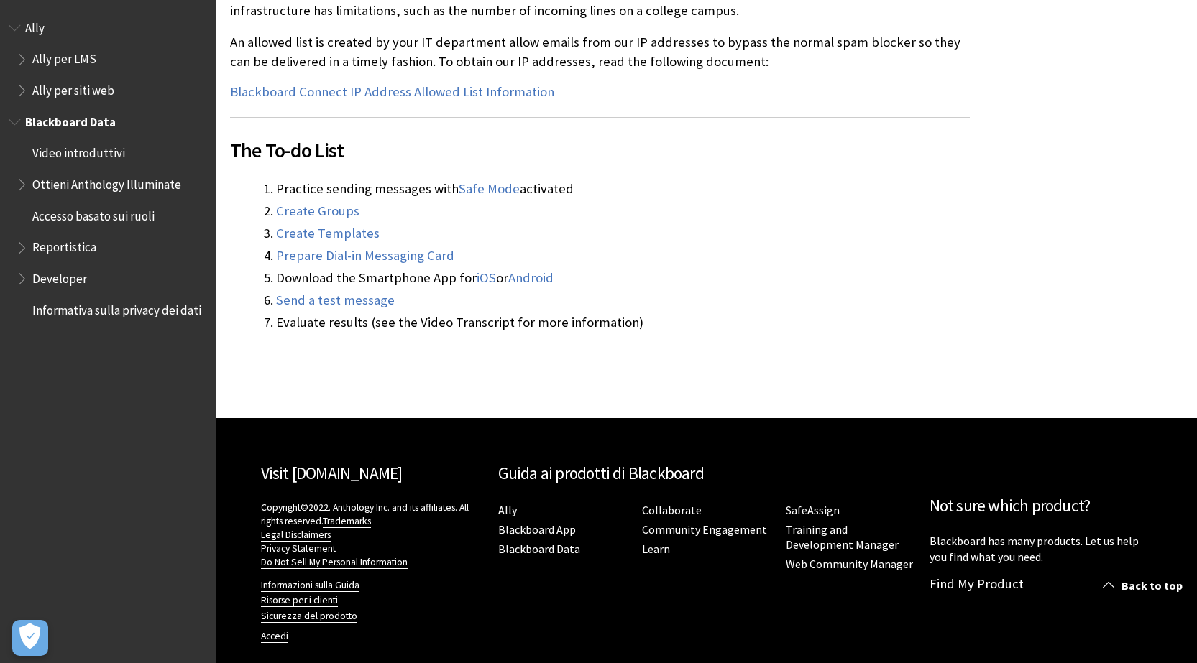
click at [108, 286] on span "Developer" at bounding box center [111, 279] width 191 height 24
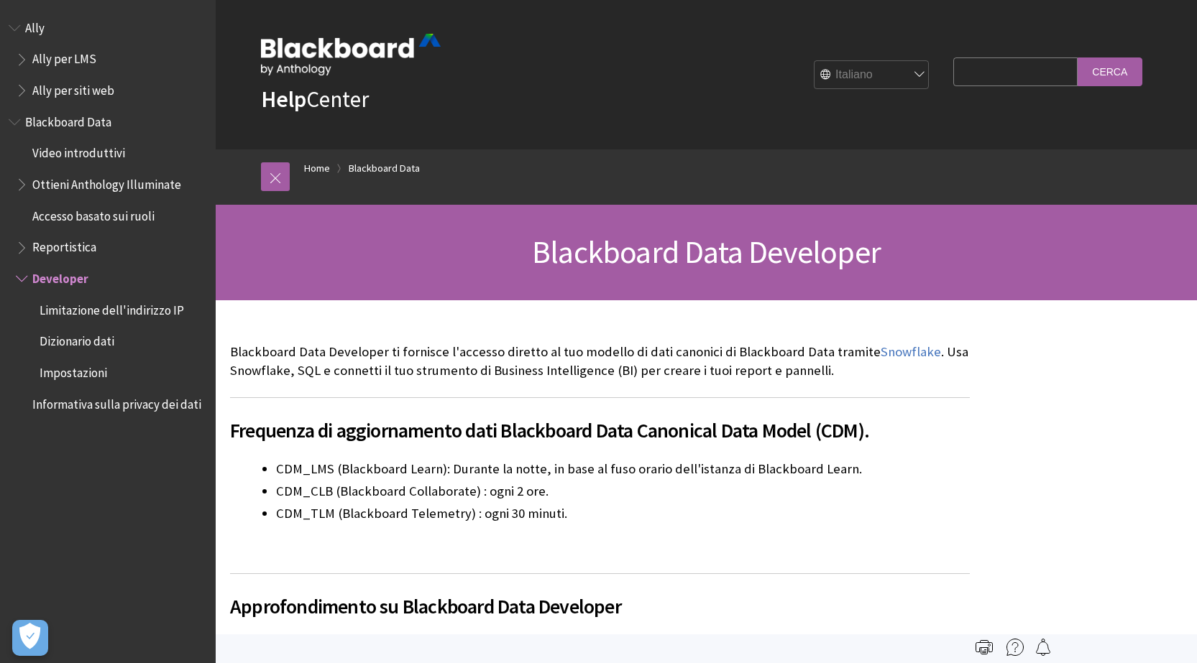
click at [274, 349] on p "Blackboard Data Developer ti fornisce l'accesso diretto al tuo modello di dati …" at bounding box center [600, 361] width 740 height 37
copy p "Blackboard"
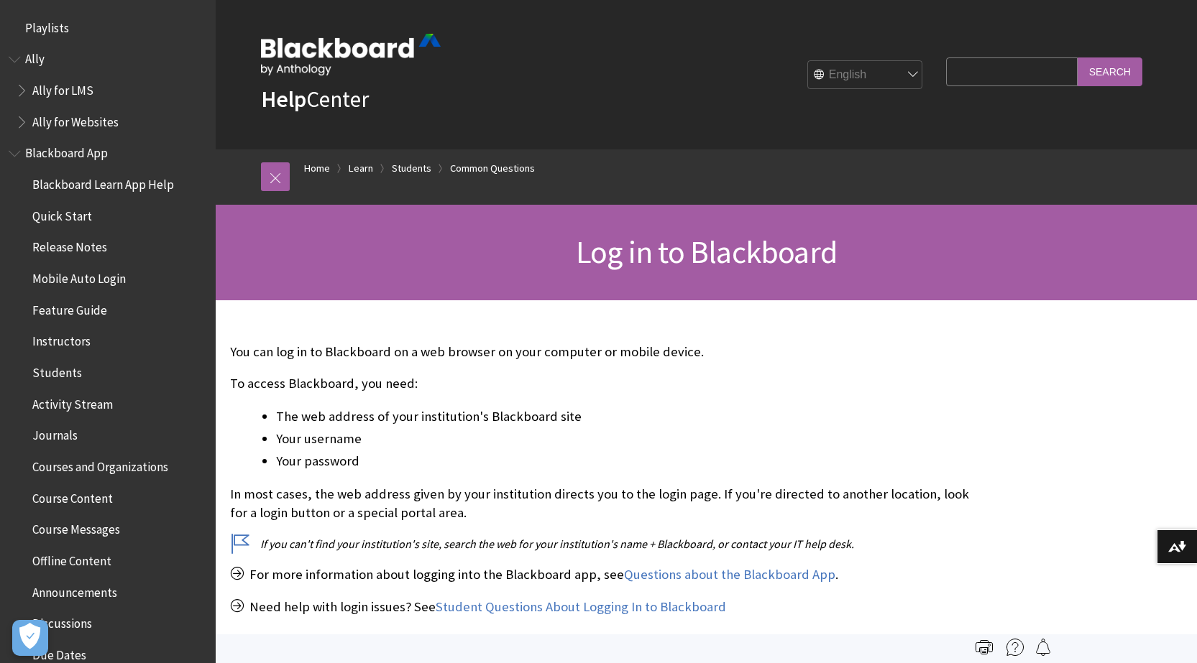
scroll to position [1572, 0]
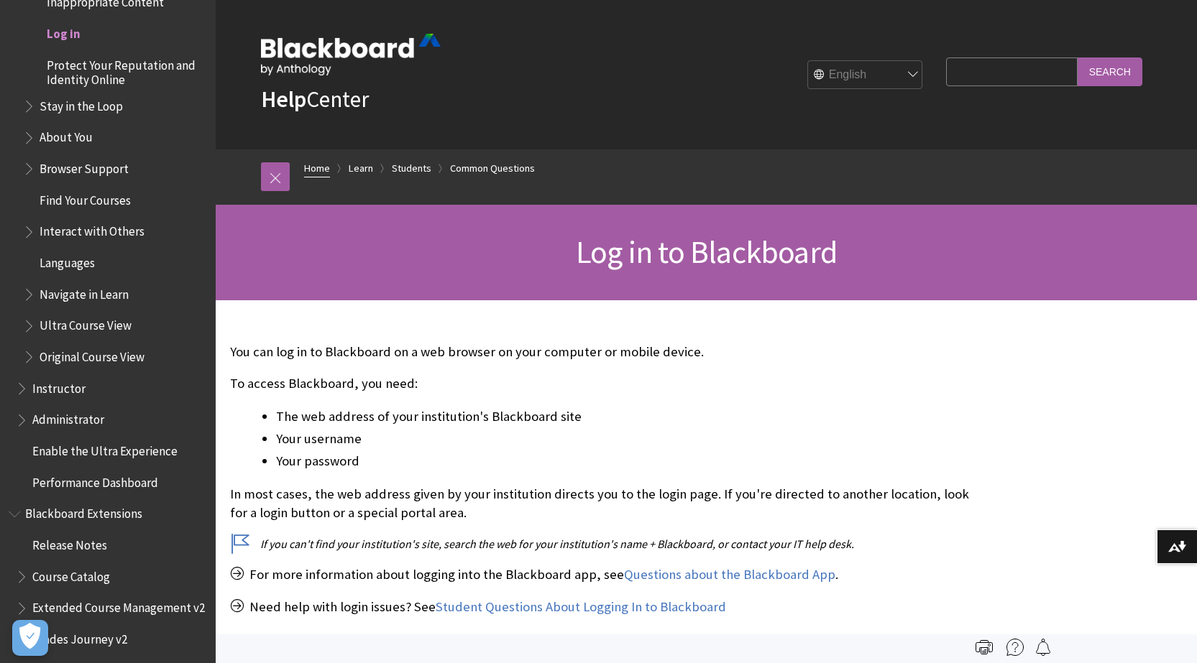
click at [310, 161] on link "Home" at bounding box center [317, 169] width 26 height 18
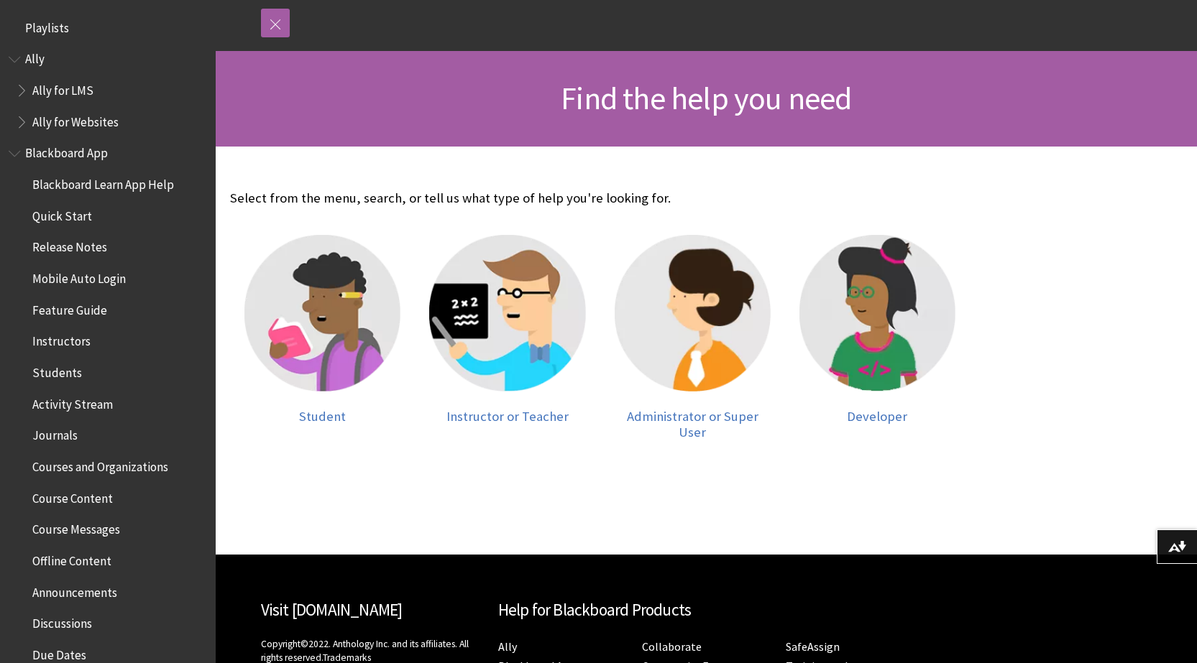
scroll to position [216, 0]
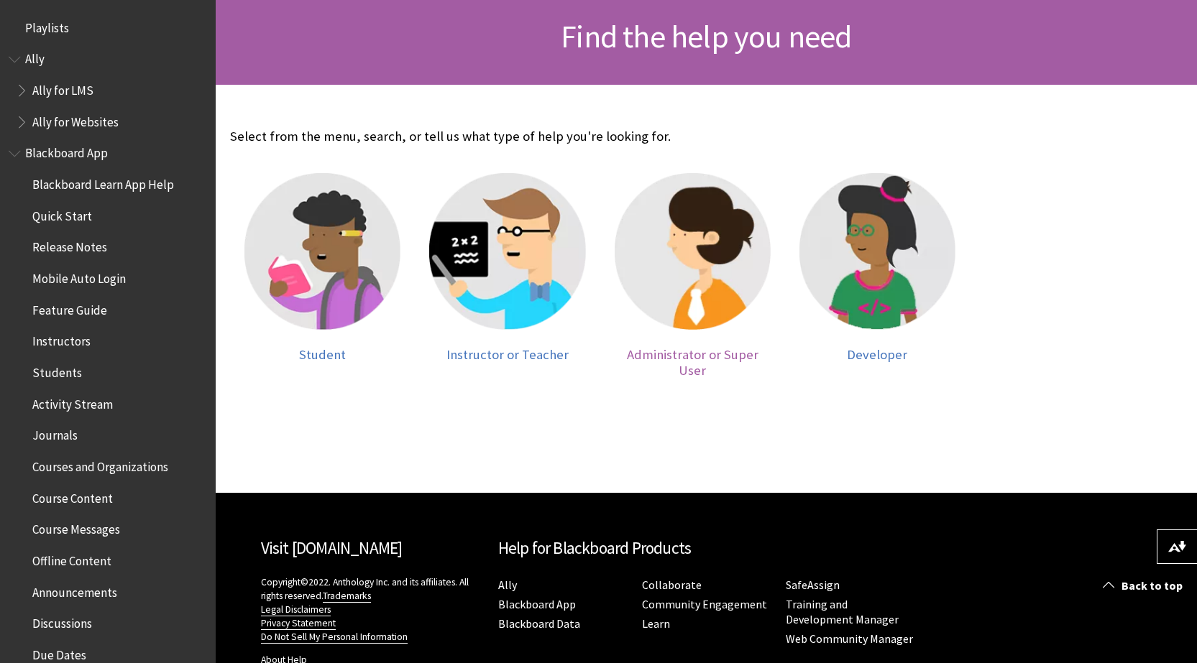
click at [724, 264] on img at bounding box center [692, 251] width 156 height 156
click at [505, 578] on link "Ally" at bounding box center [507, 585] width 19 height 15
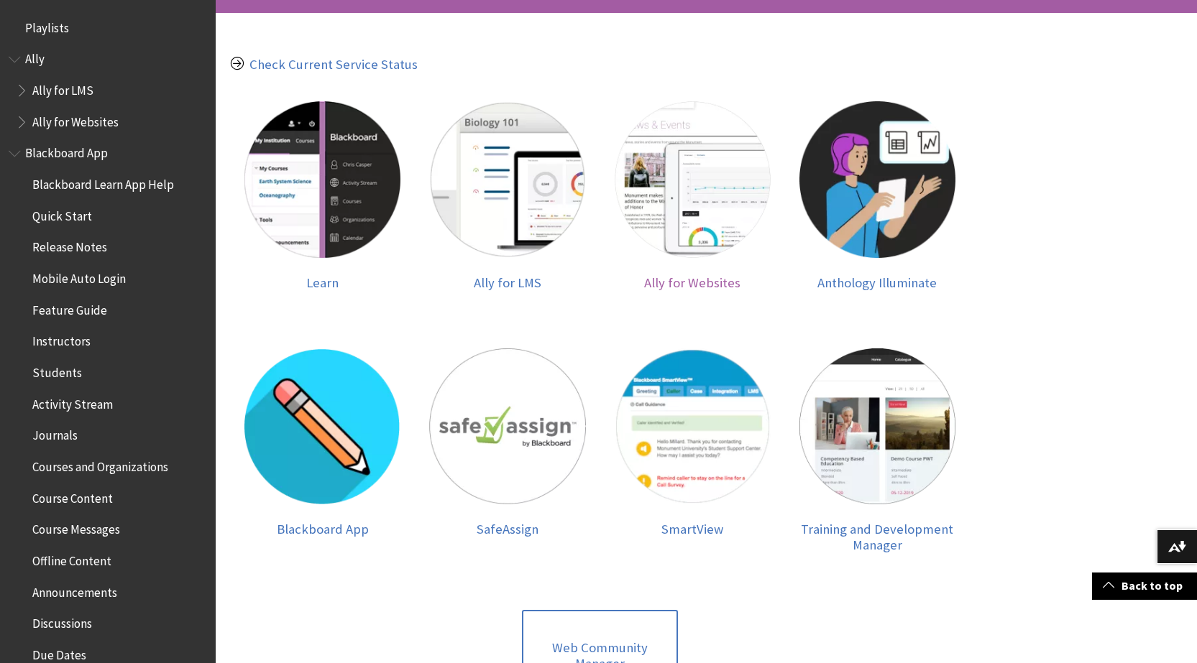
scroll to position [359, 0]
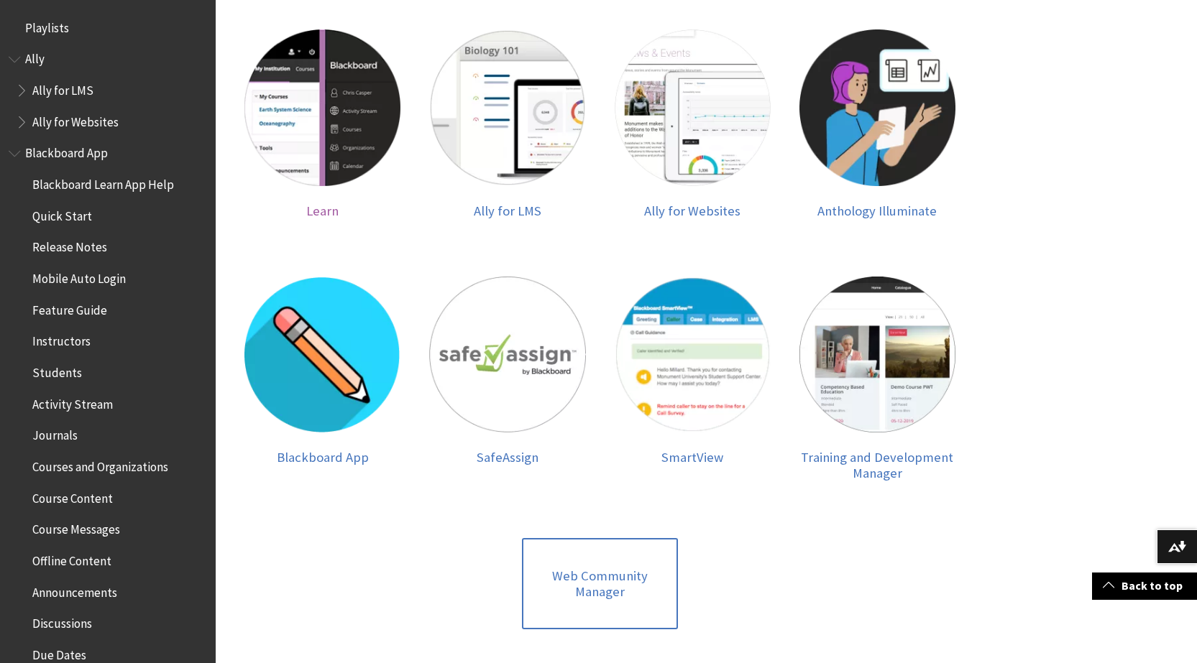
click at [342, 174] on img at bounding box center [322, 107] width 156 height 156
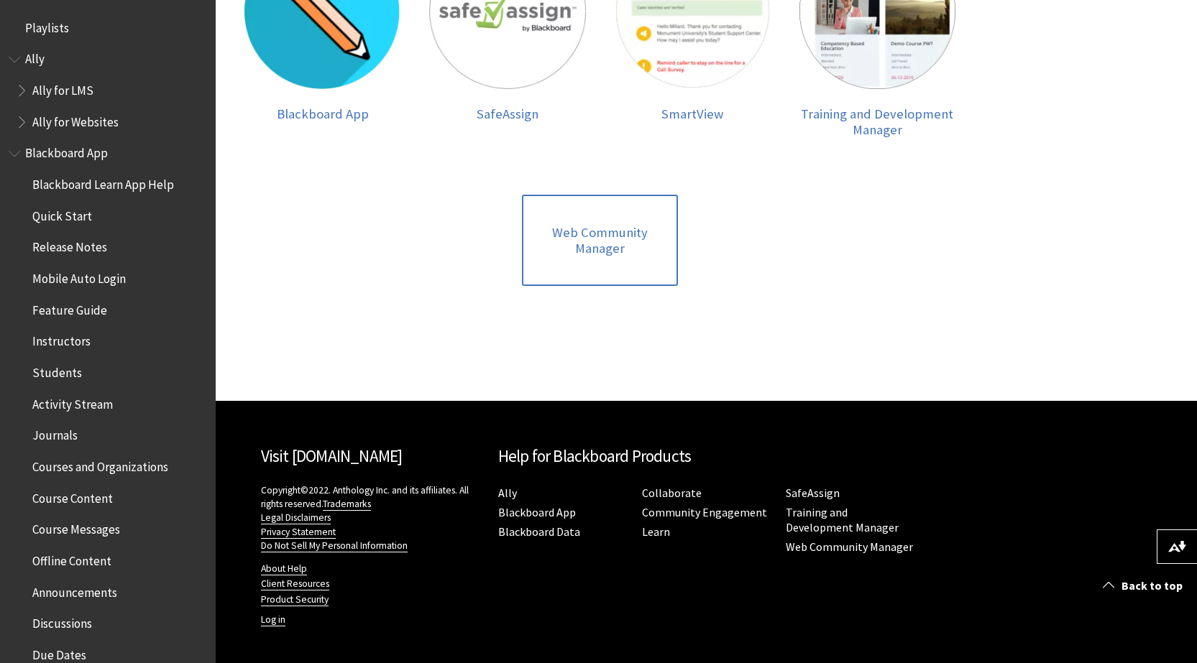
scroll to position [705, 0]
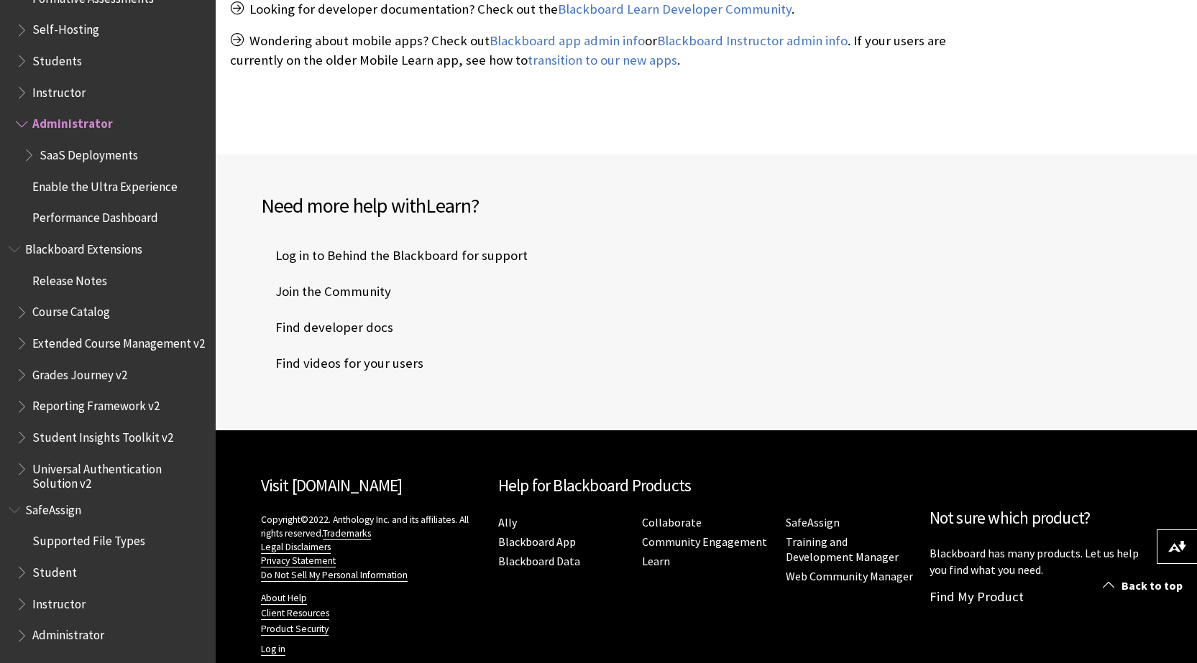
scroll to position [575, 0]
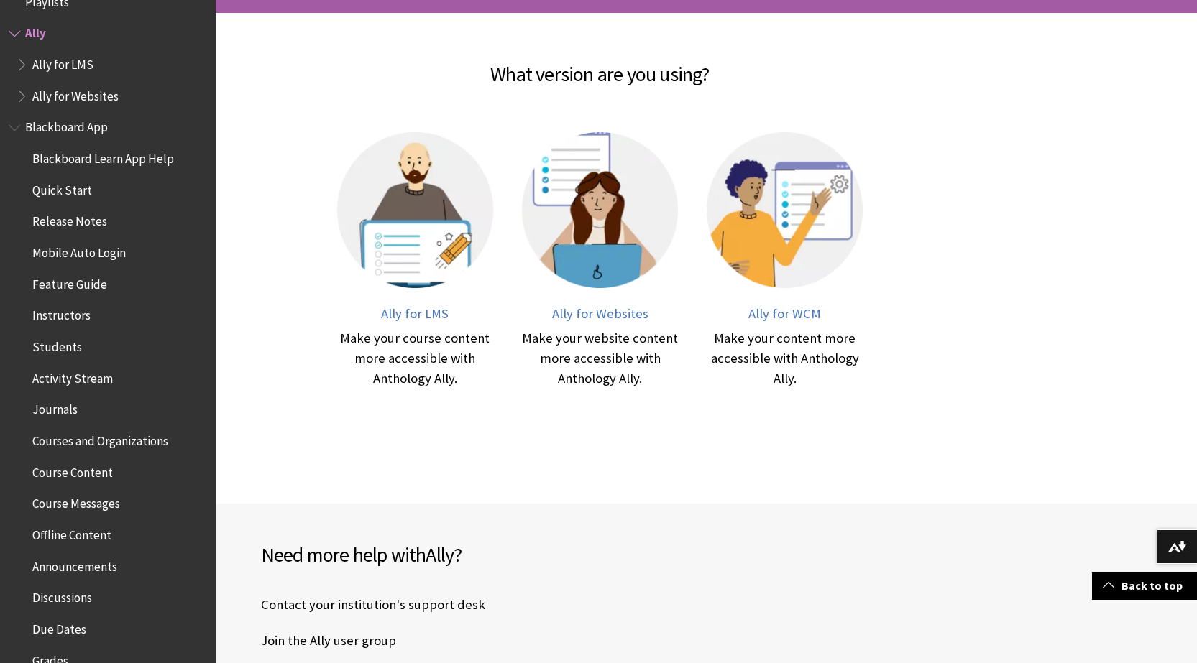
scroll to position [431, 0]
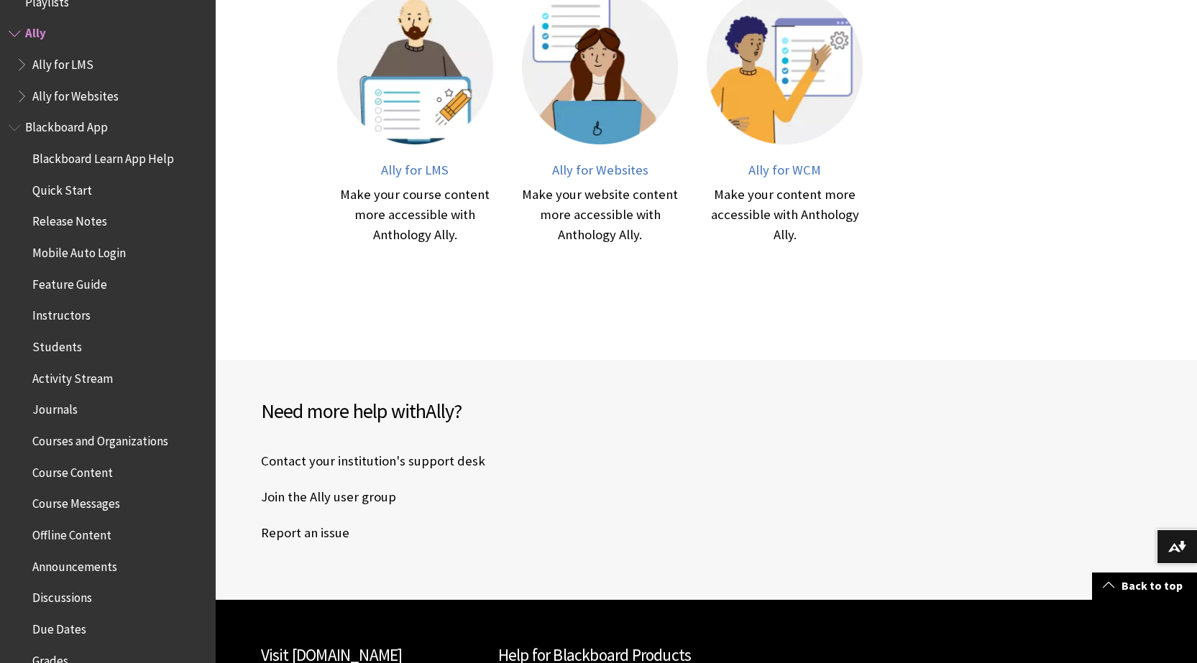
click at [343, 502] on link "Join the Ally user group" at bounding box center [328, 498] width 135 height 22
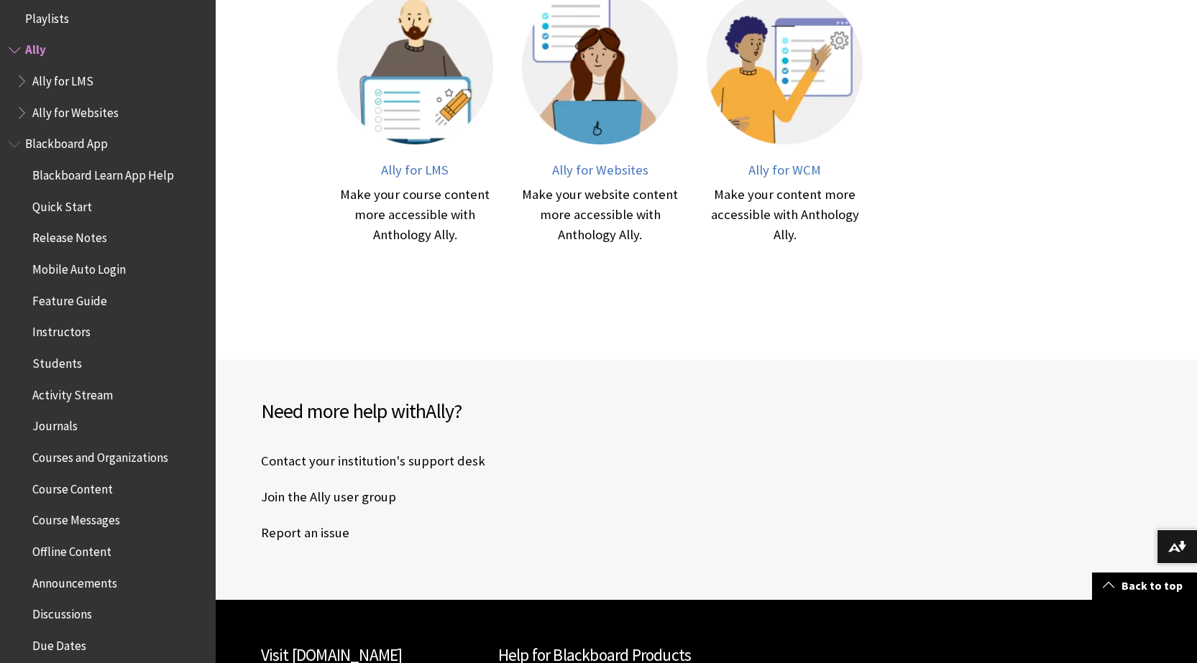
scroll to position [0, 0]
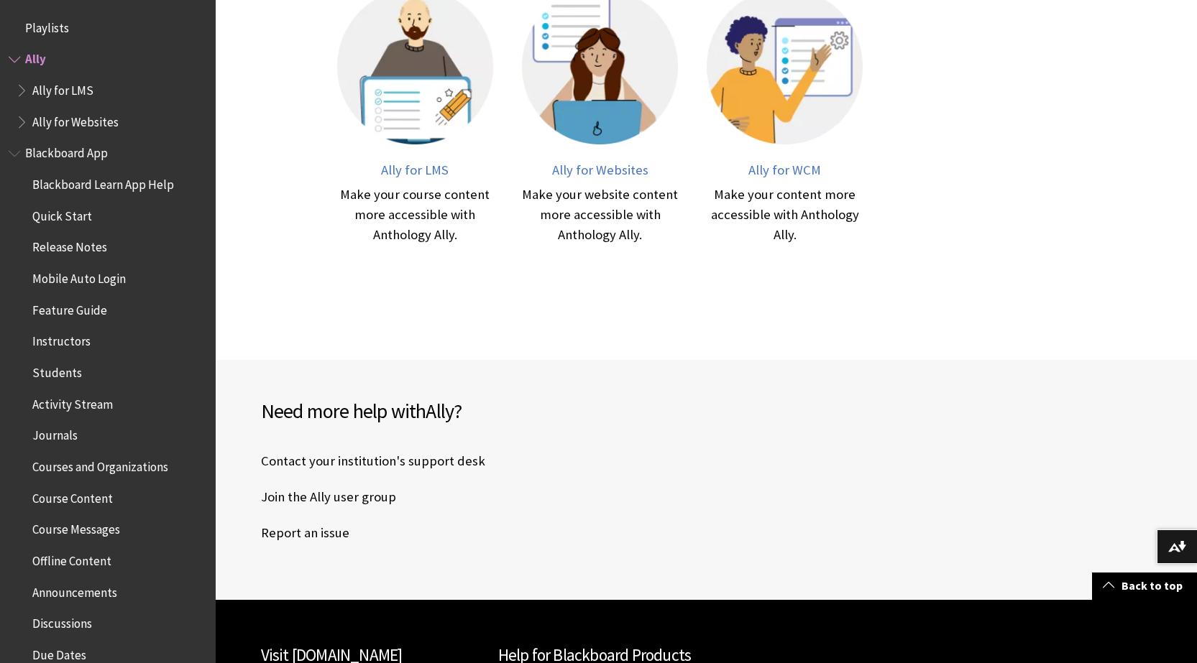
click at [98, 116] on span "Ally for Websites" at bounding box center [75, 119] width 86 height 19
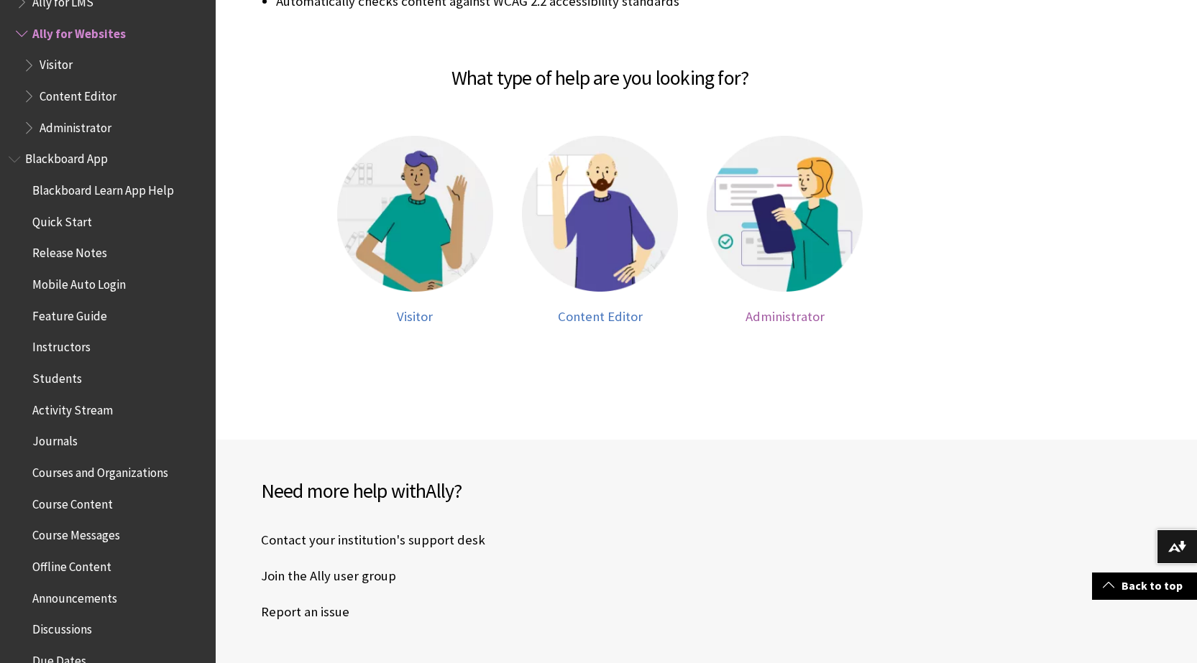
scroll to position [431, 0]
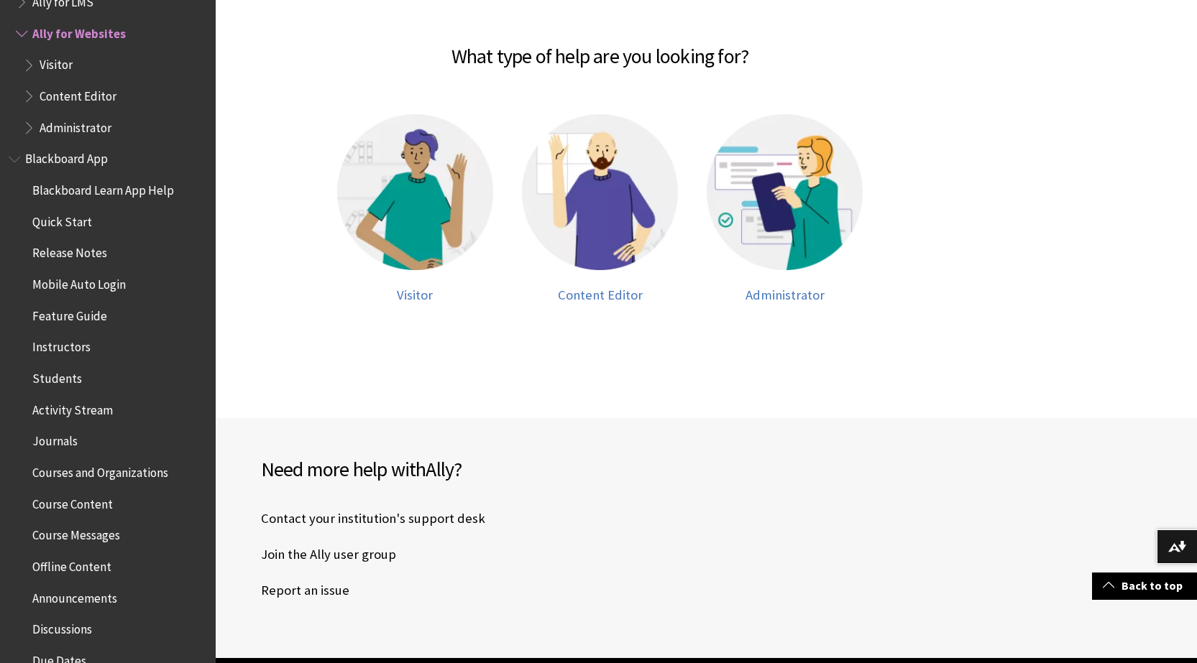
click at [364, 553] on link "Join the Ally user group" at bounding box center [328, 555] width 135 height 22
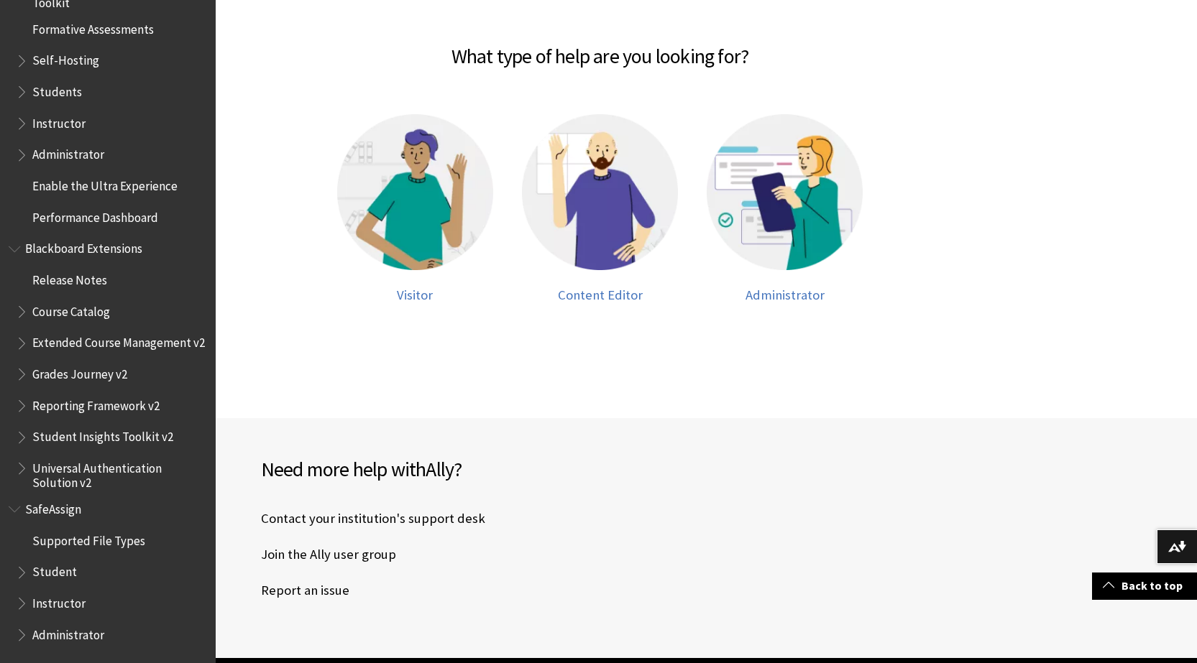
scroll to position [690, 0]
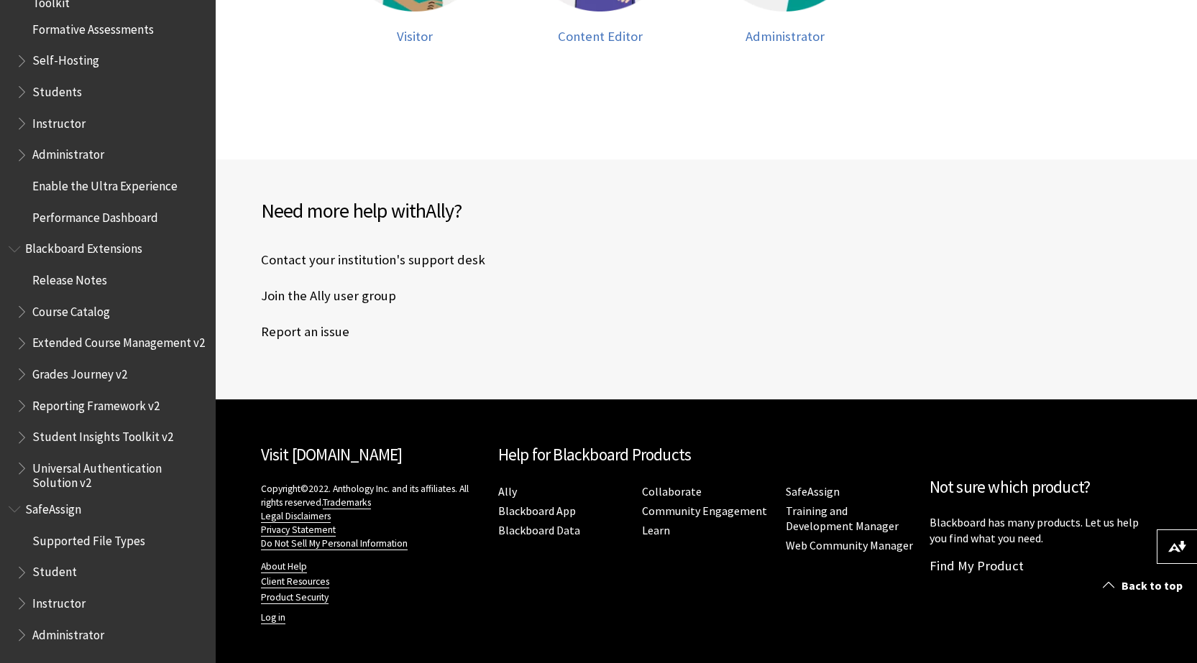
click at [111, 567] on span "Student" at bounding box center [111, 573] width 191 height 24
click at [101, 604] on span "Instructor" at bounding box center [111, 603] width 191 height 24
